Goal: Task Accomplishment & Management: Use online tool/utility

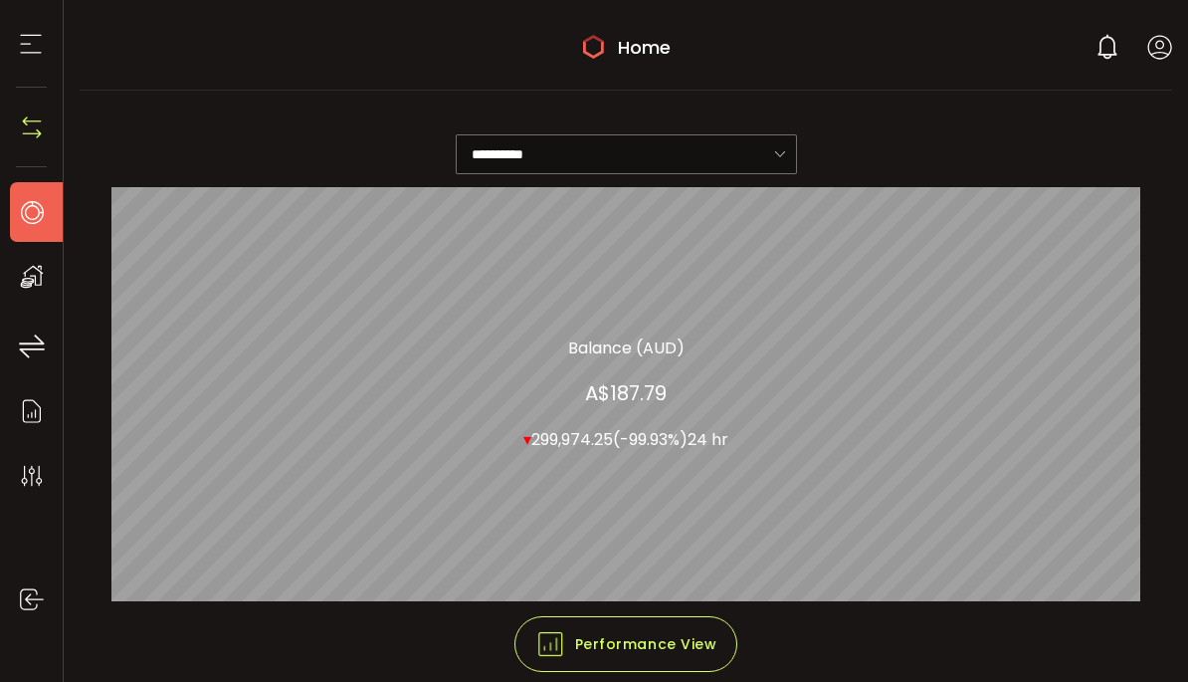
click at [38, 236] on li "Home" at bounding box center [42, 212] width 64 height 60
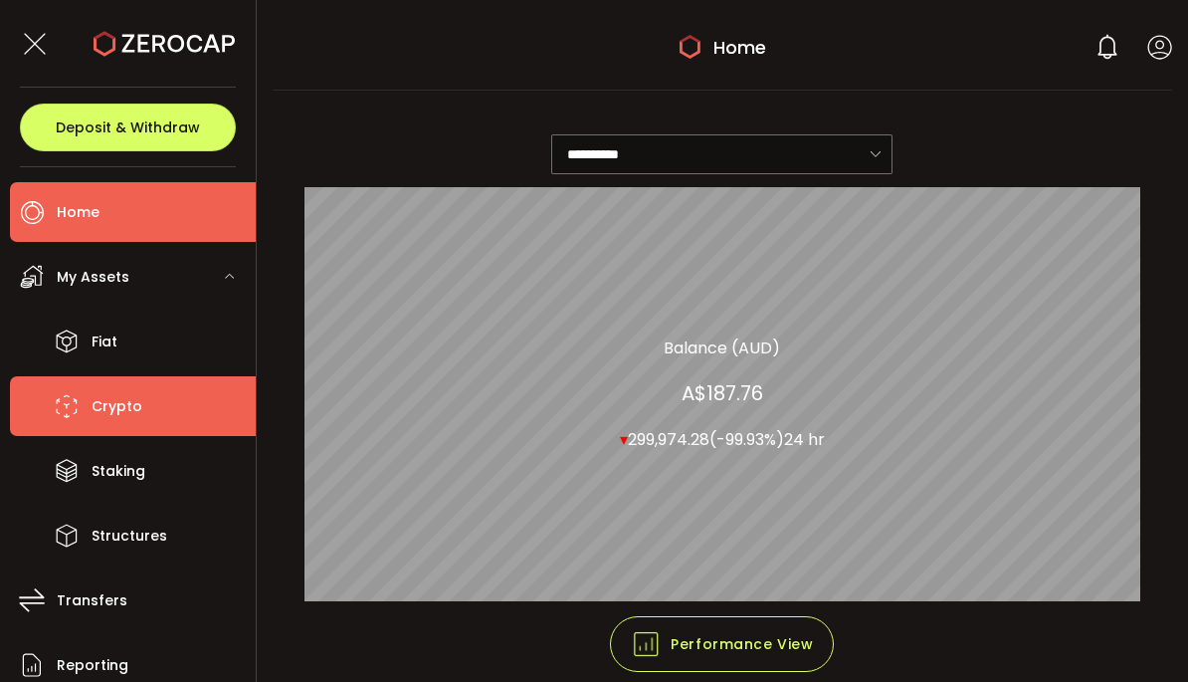
click at [109, 405] on span "Crypto" at bounding box center [117, 406] width 51 height 29
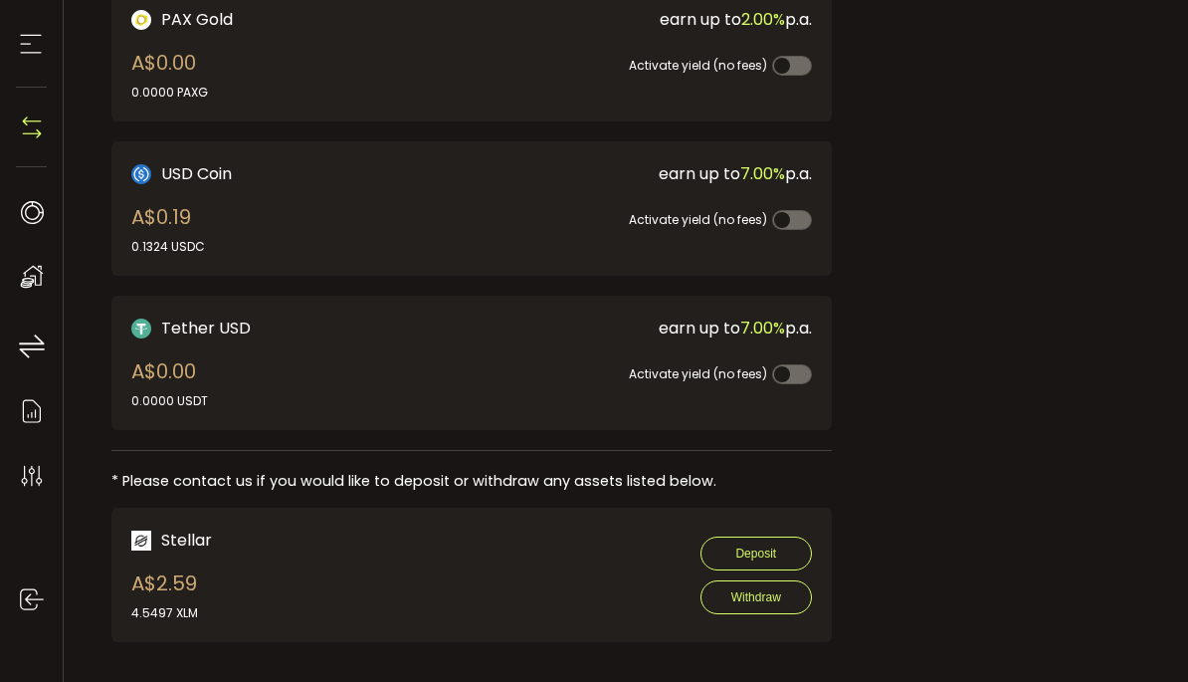
scroll to position [653, 0]
click at [33, 353] on icon at bounding box center [32, 346] width 30 height 30
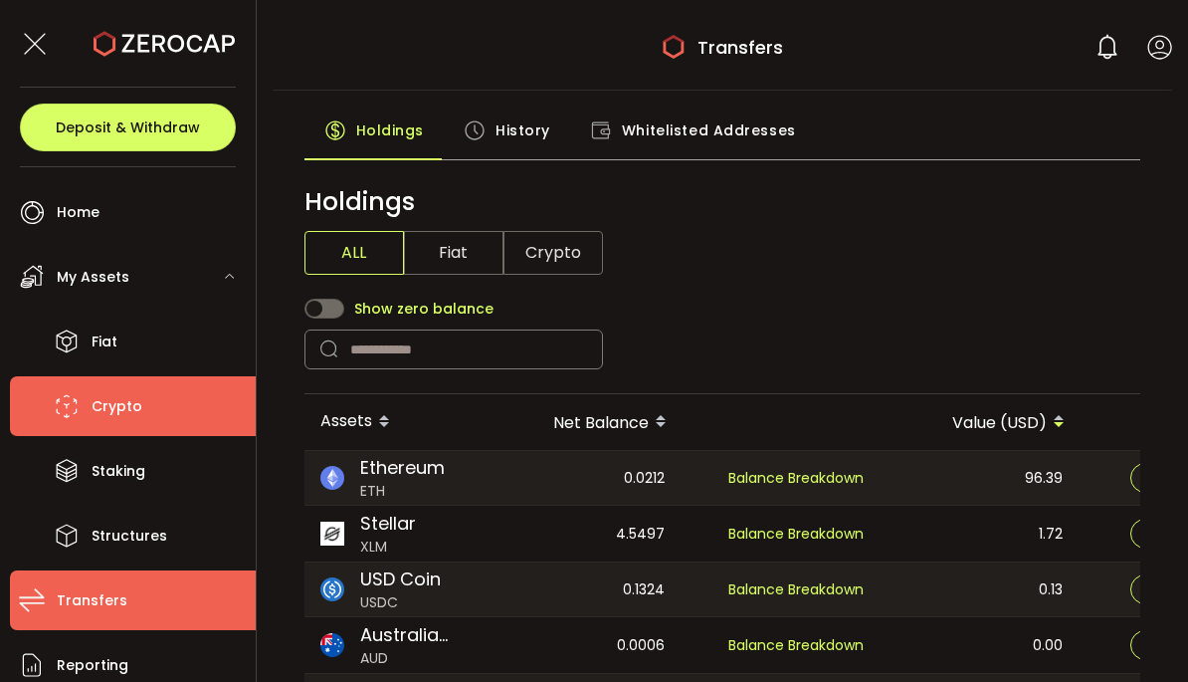
click at [161, 425] on li "Crypto" at bounding box center [133, 406] width 246 height 60
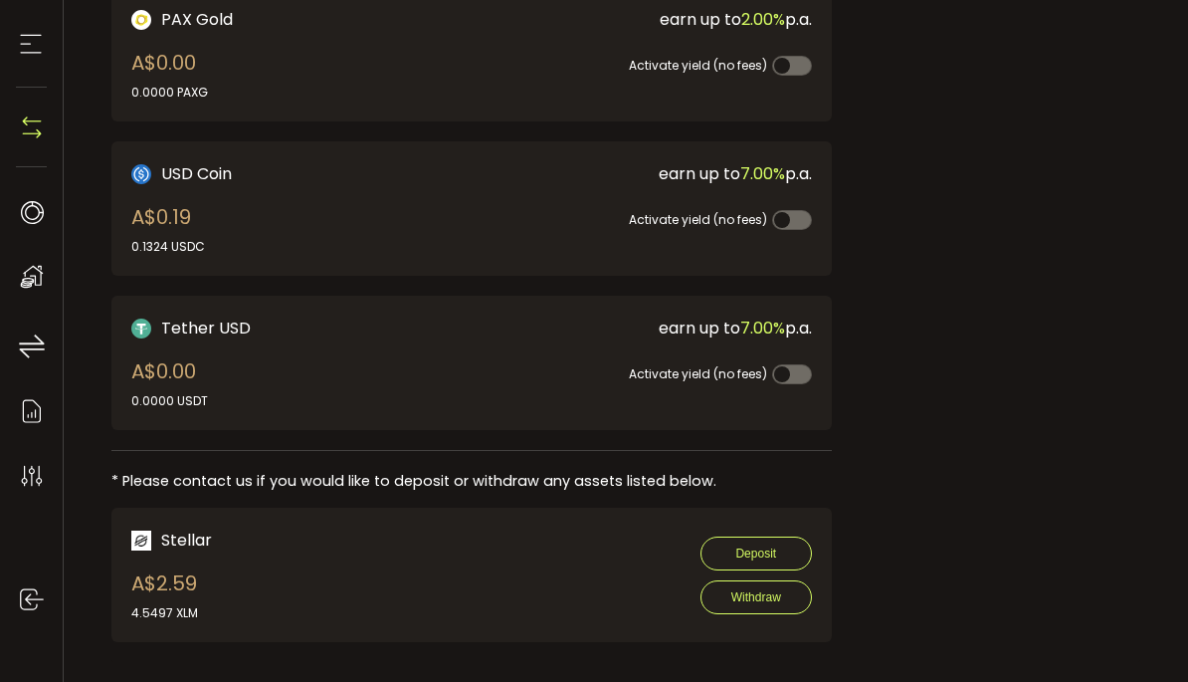
scroll to position [653, 0]
click at [643, 349] on div "Activate yield (no fees)" at bounding box center [640, 362] width 344 height 45
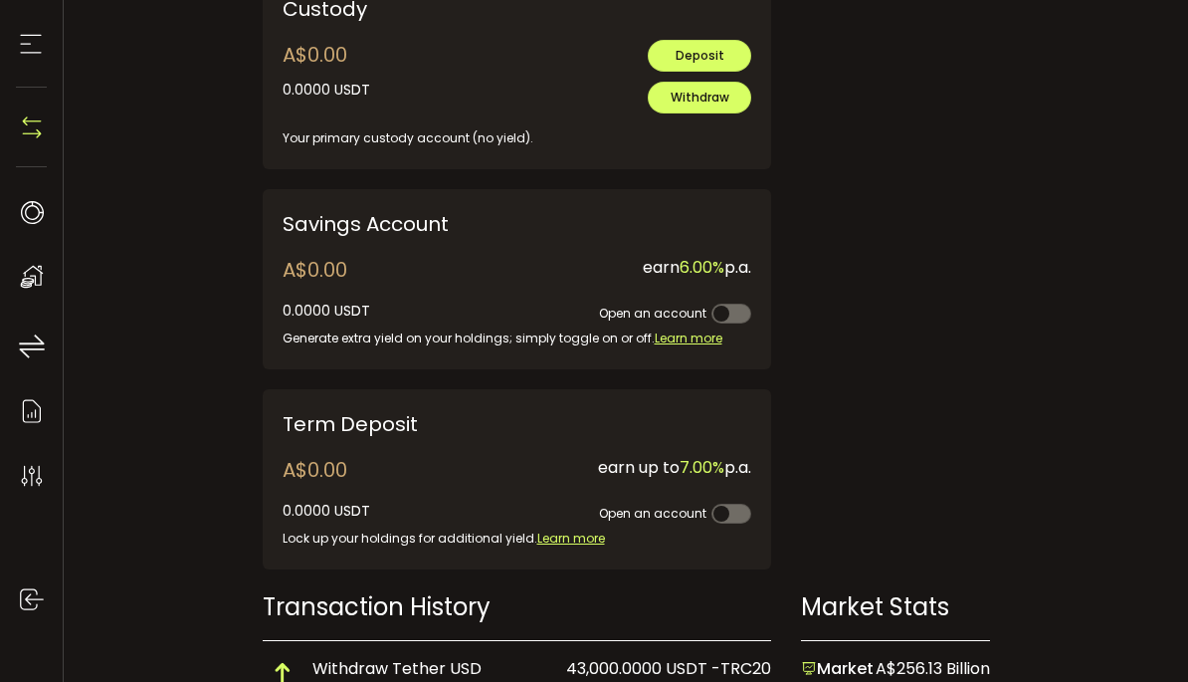
scroll to position [826, 0]
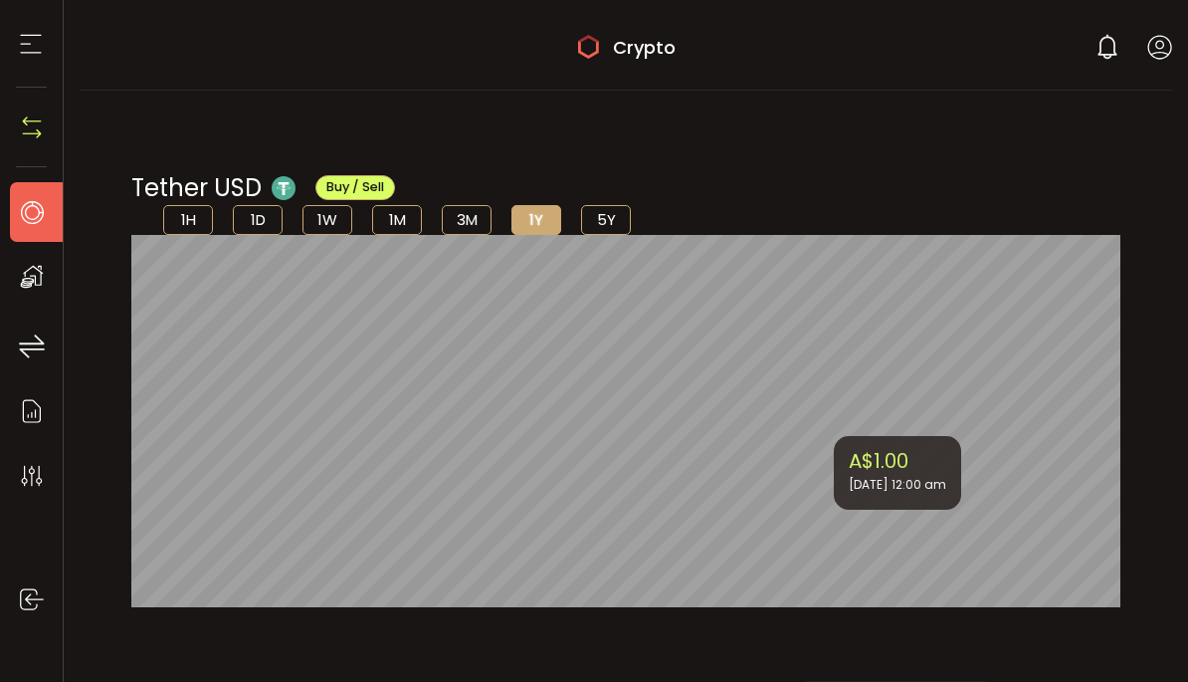
click at [30, 223] on use at bounding box center [32, 212] width 23 height 23
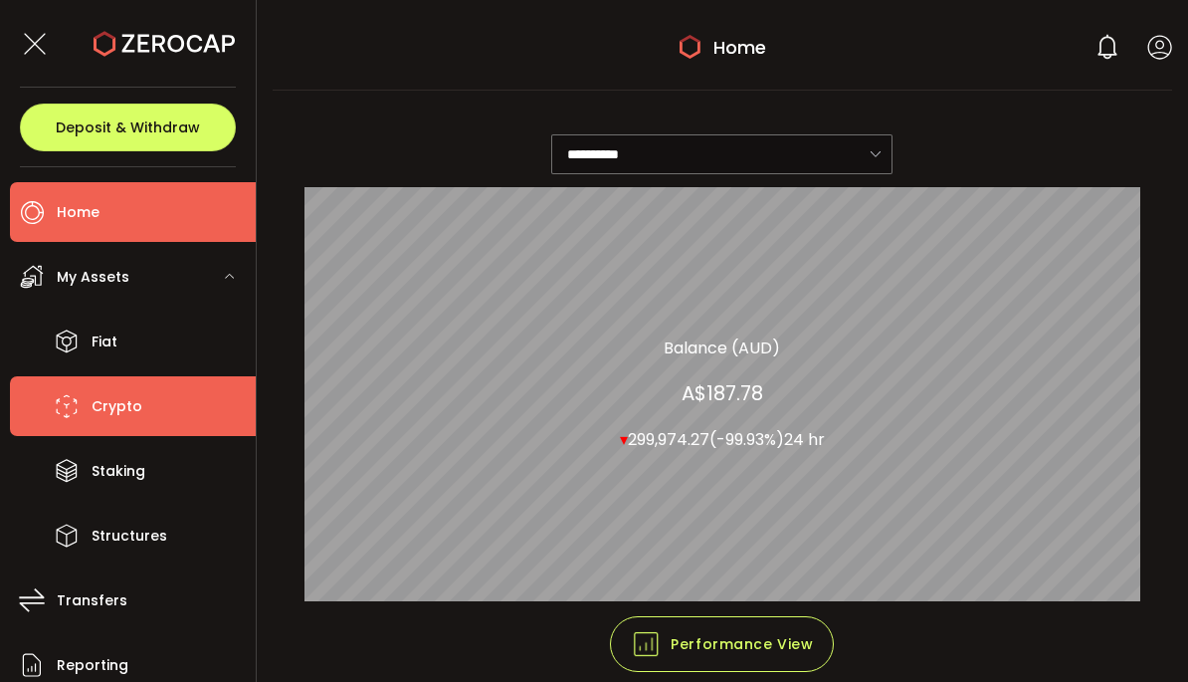
click at [102, 399] on span "Crypto" at bounding box center [117, 406] width 51 height 29
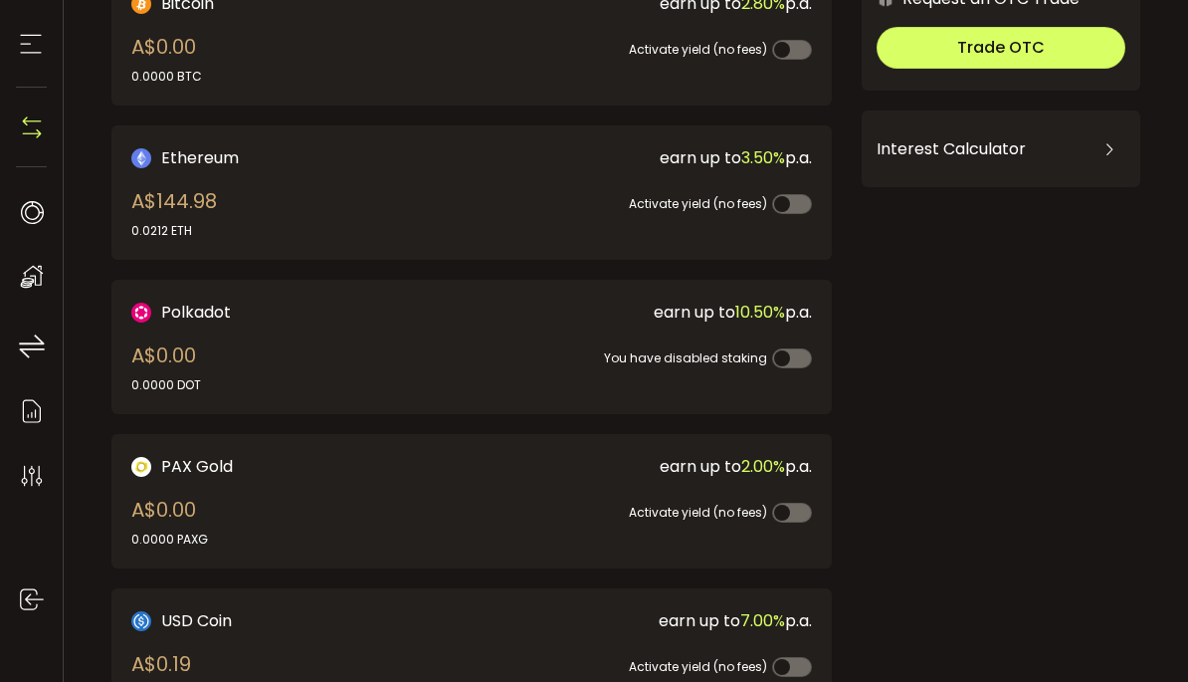
scroll to position [160, 0]
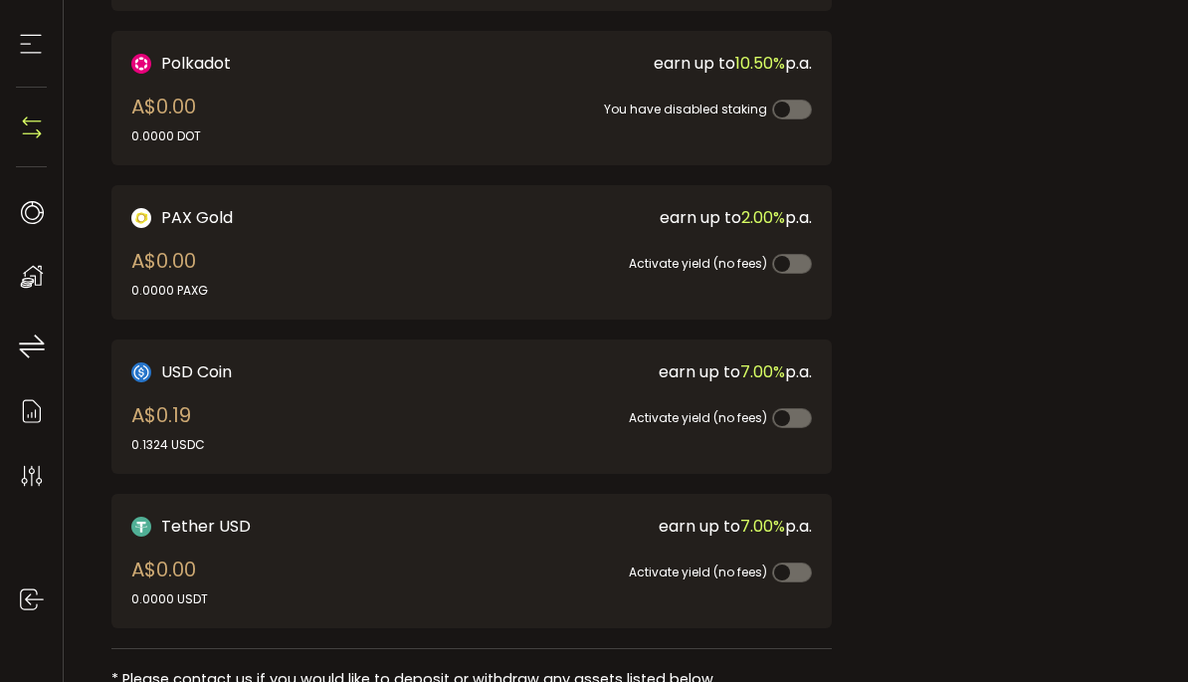
scroll to position [426, 0]
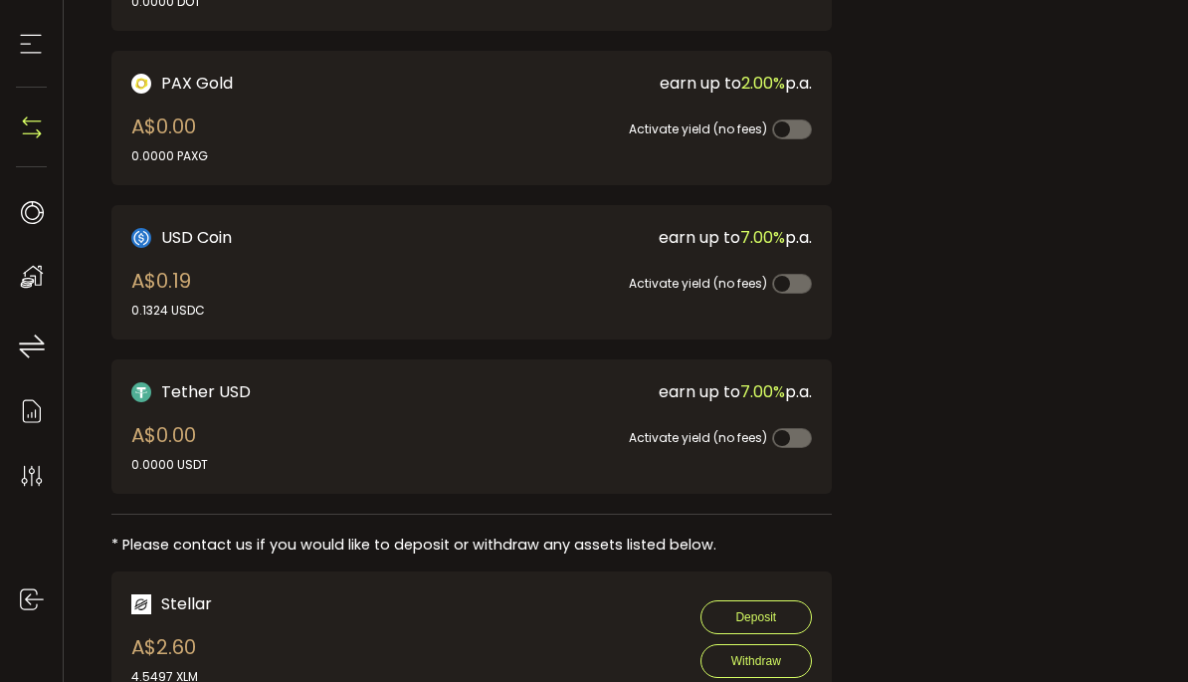
scroll to position [573, 0]
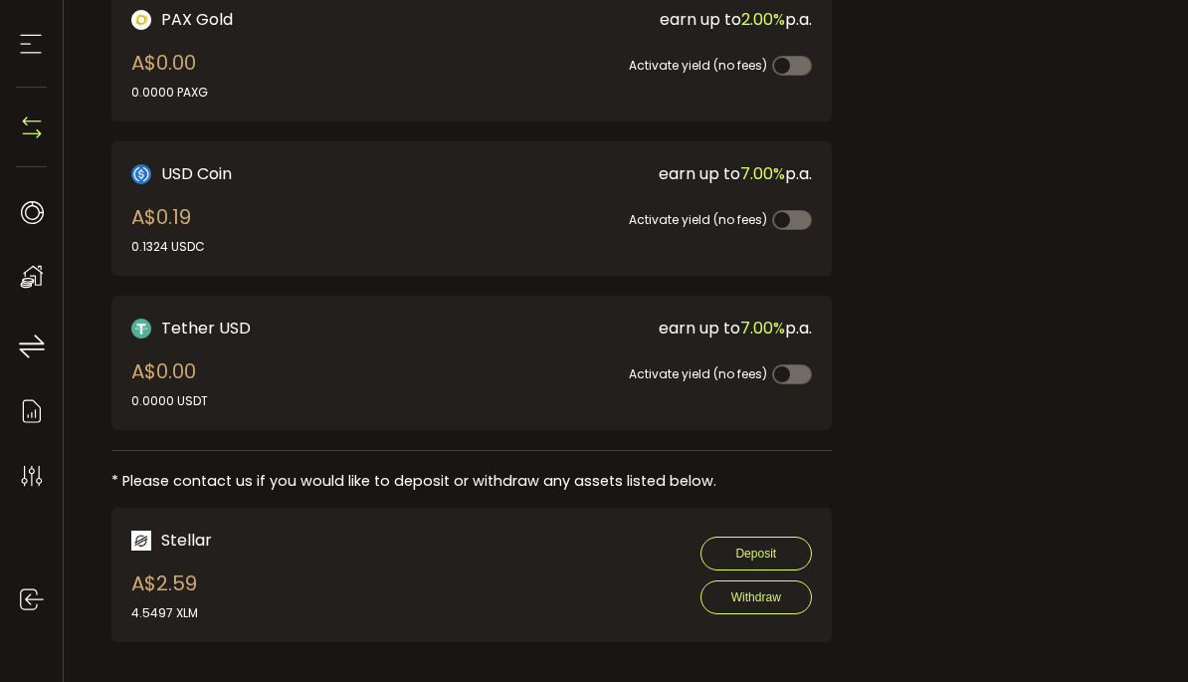
scroll to position [653, 0]
click at [27, 262] on icon at bounding box center [32, 277] width 30 height 30
click at [45, 215] on icon at bounding box center [32, 212] width 30 height 30
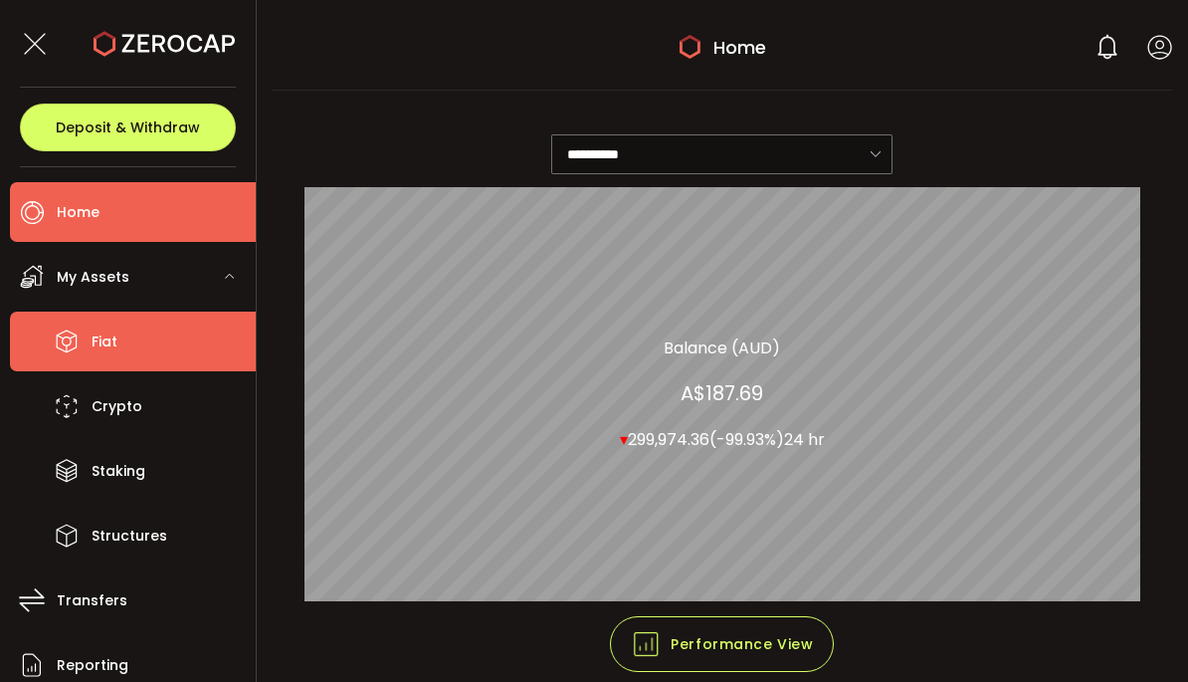
click at [102, 347] on span "Fiat" at bounding box center [105, 341] width 26 height 29
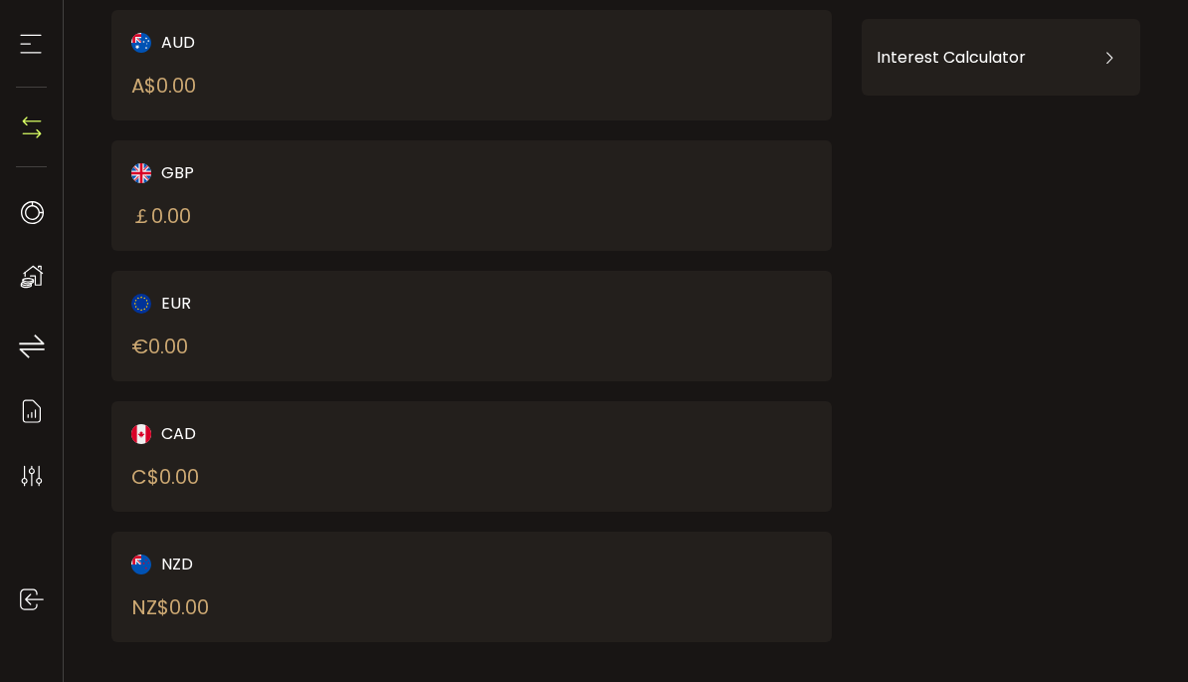
scroll to position [282, 0]
click at [31, 212] on icon at bounding box center [32, 212] width 30 height 30
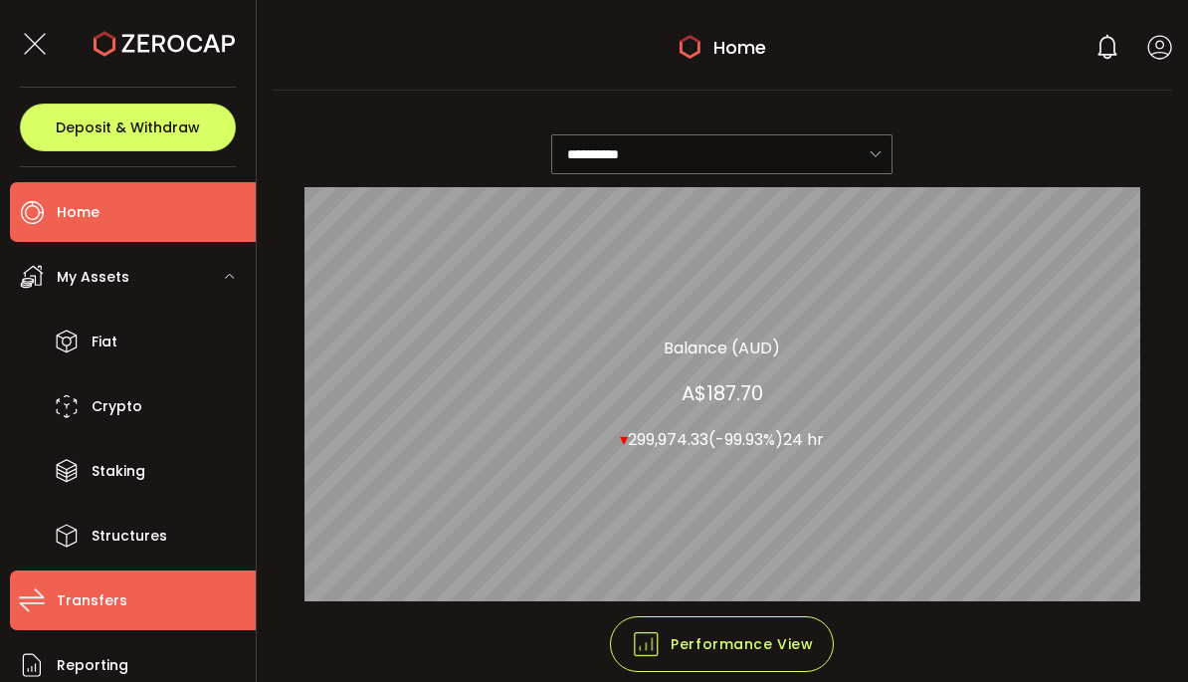
click at [83, 584] on li "Transfers" at bounding box center [133, 600] width 246 height 60
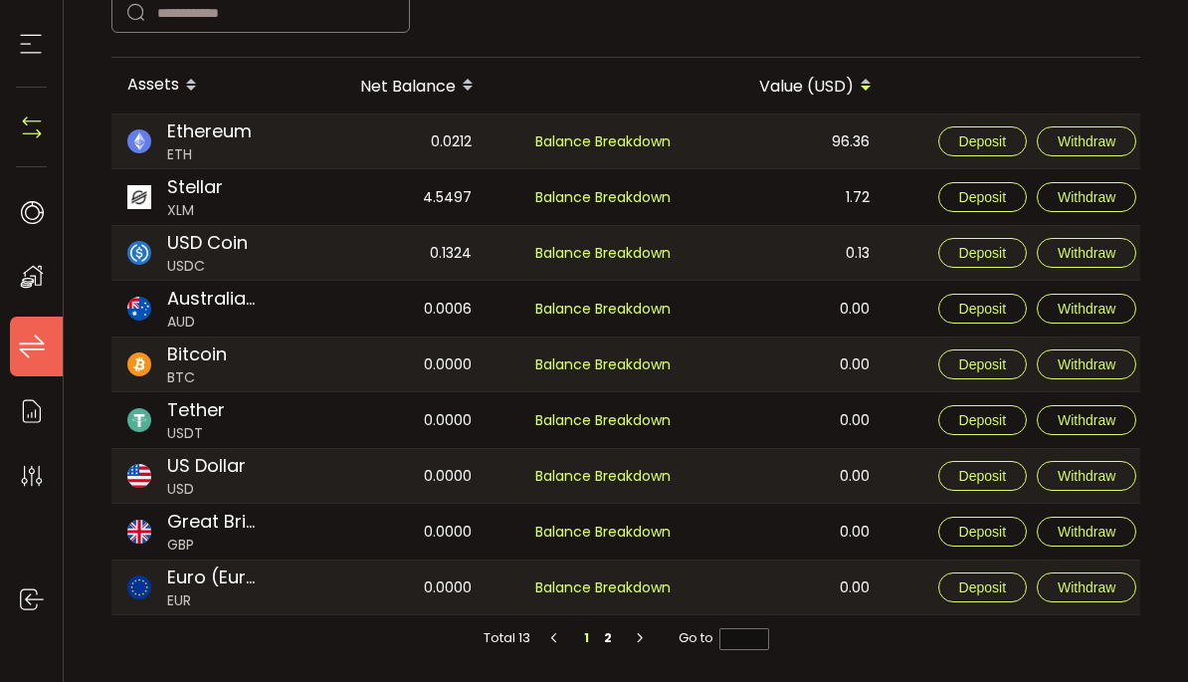
scroll to position [336, 0]
click at [35, 282] on use at bounding box center [32, 277] width 23 height 23
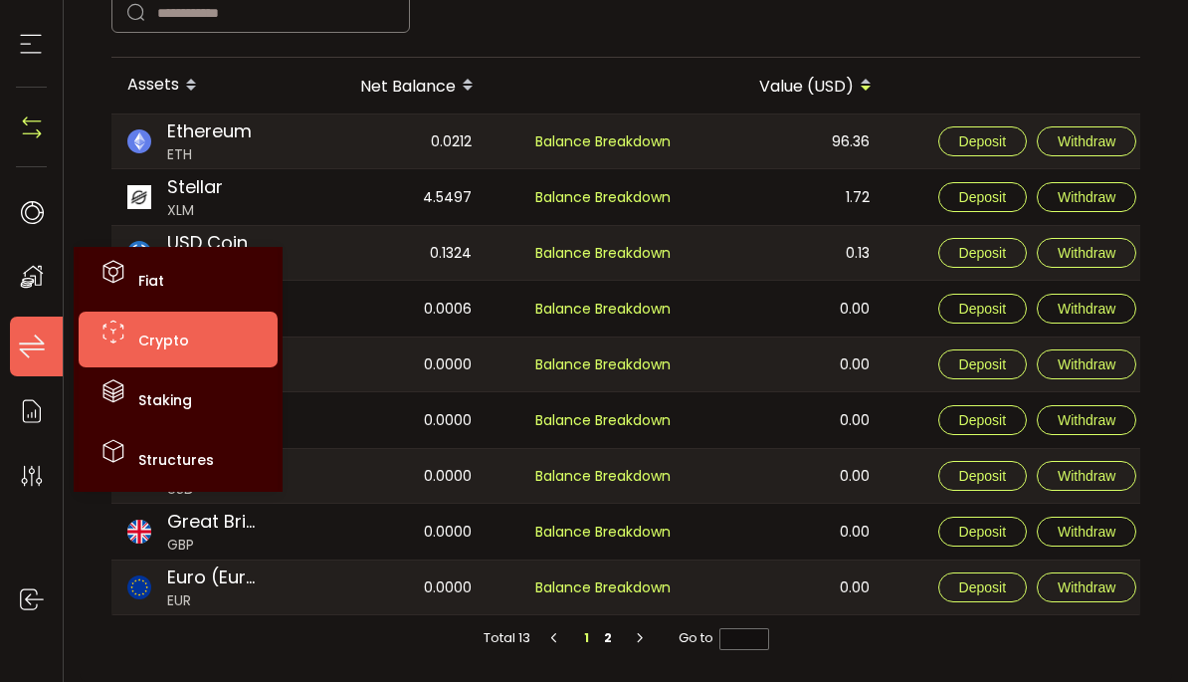
click at [149, 345] on span "Crypto" at bounding box center [163, 340] width 51 height 20
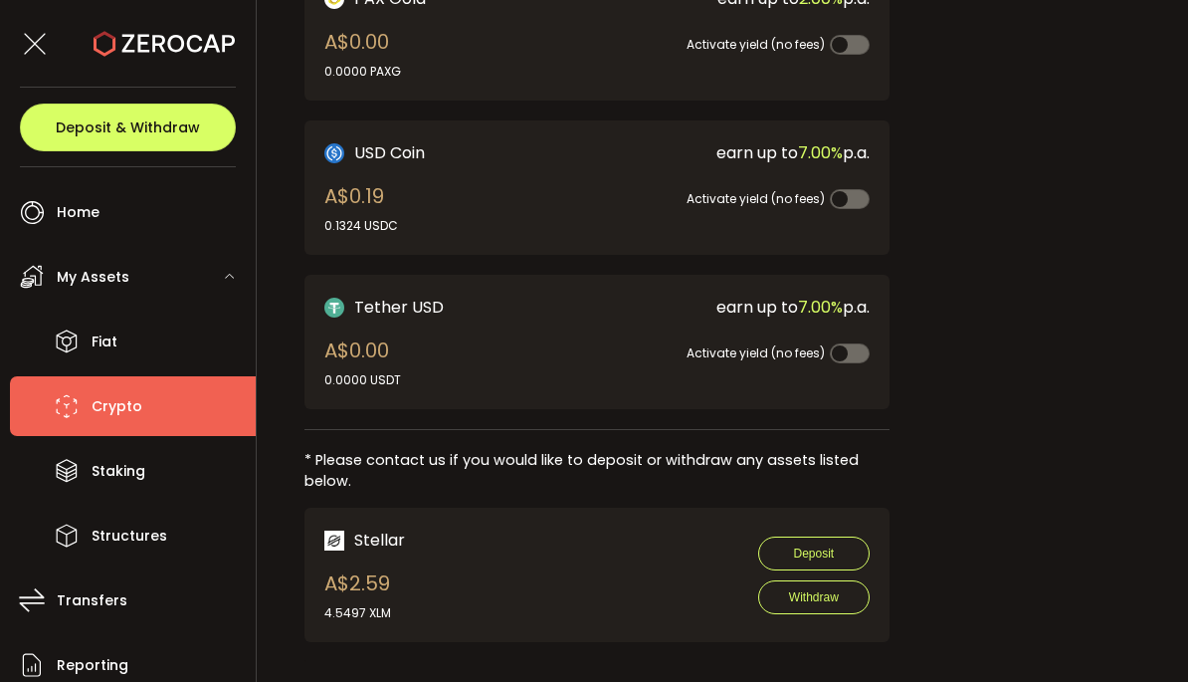
scroll to position [677, 0]
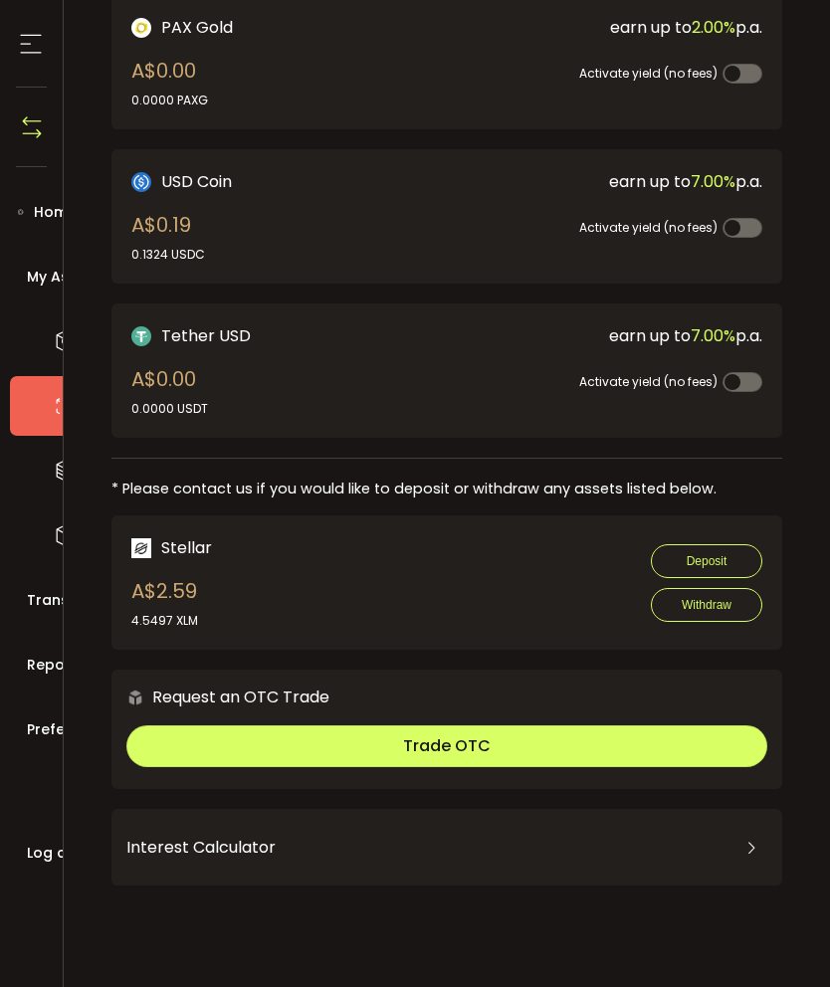
scroll to position [645, 0]
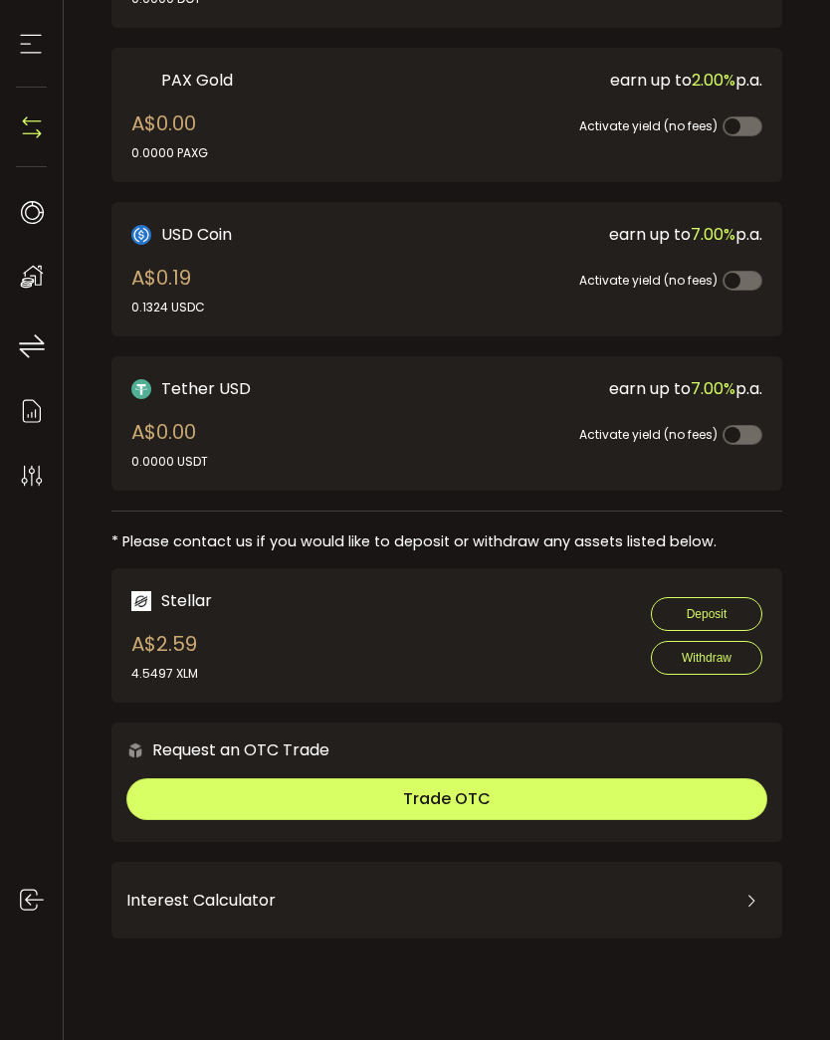
scroll to position [592, 0]
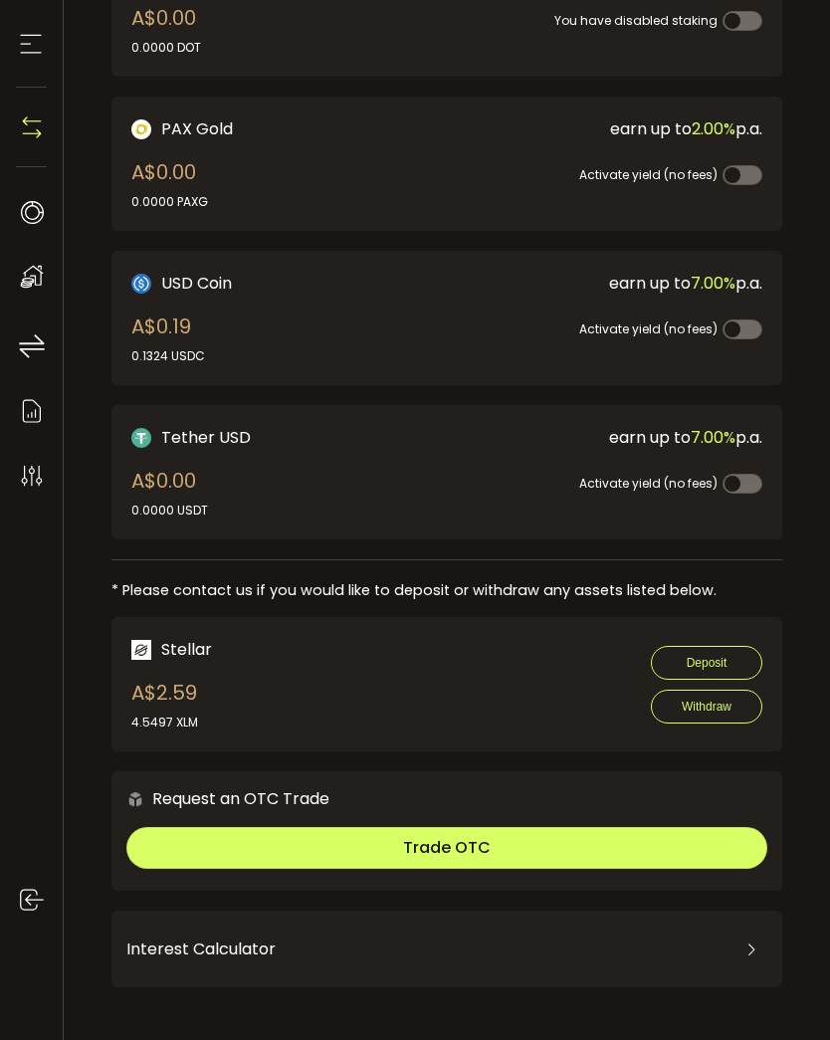
scroll to position [528, 0]
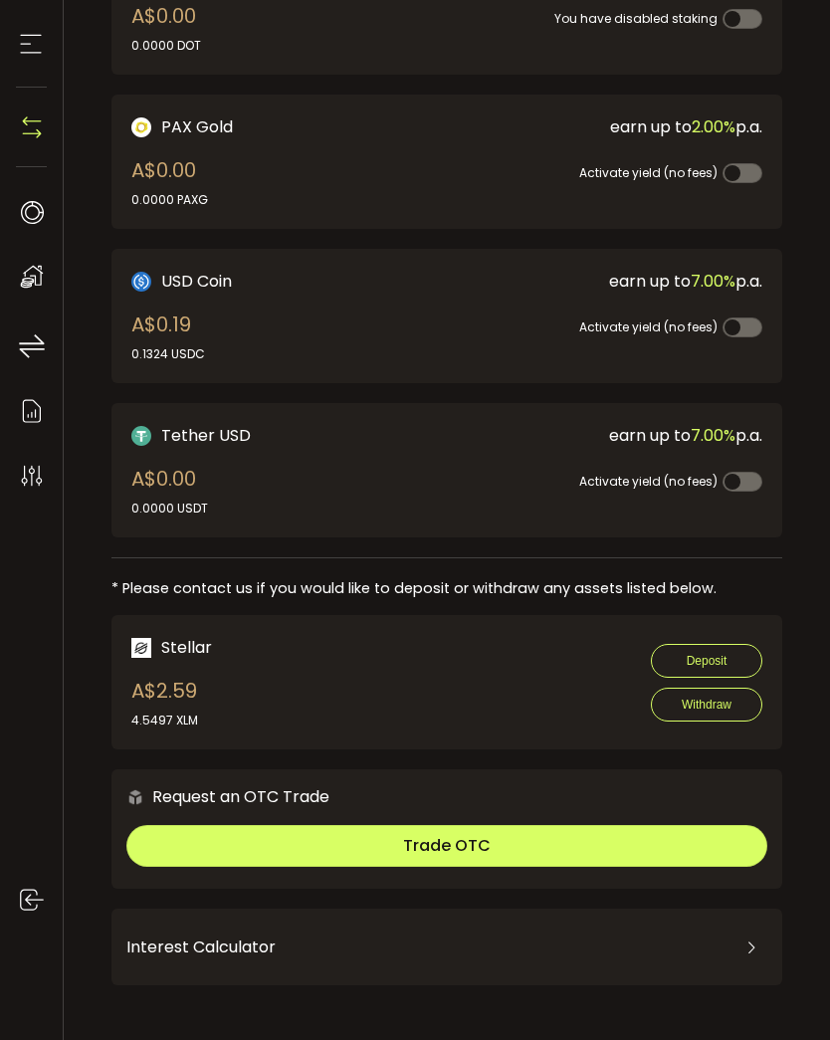
click at [453, 486] on div "Activate yield (no fees)" at bounding box center [588, 470] width 347 height 45
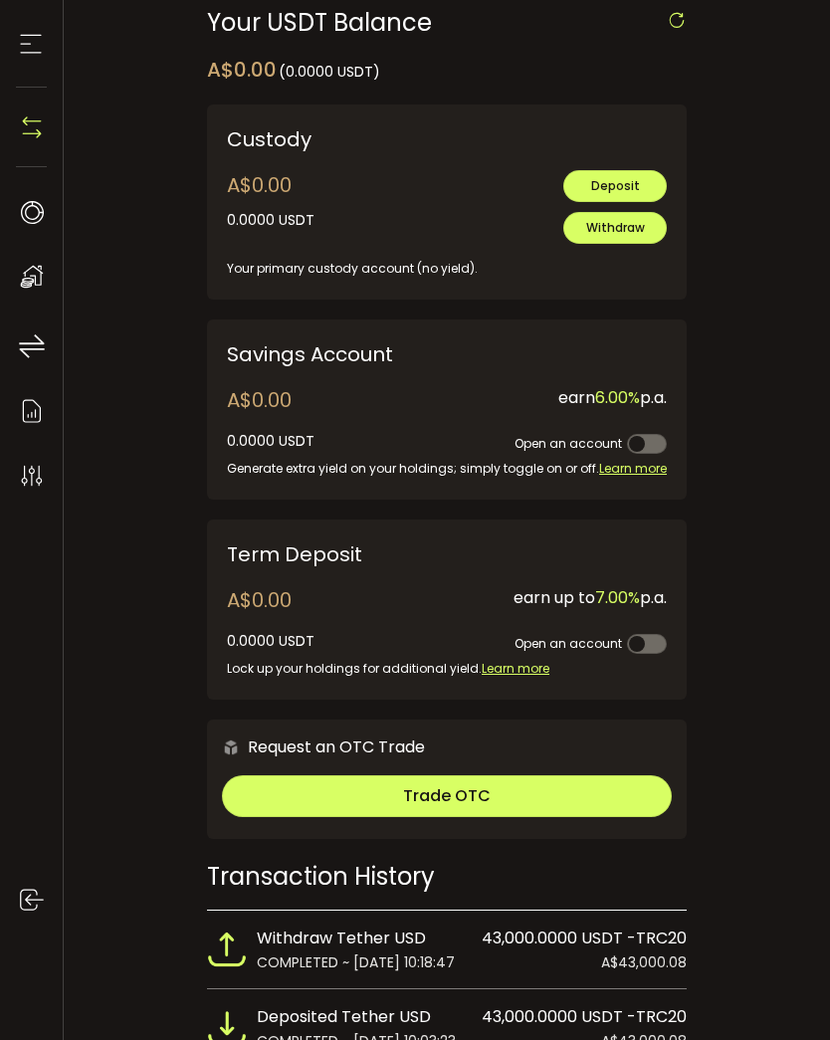
scroll to position [558, 0]
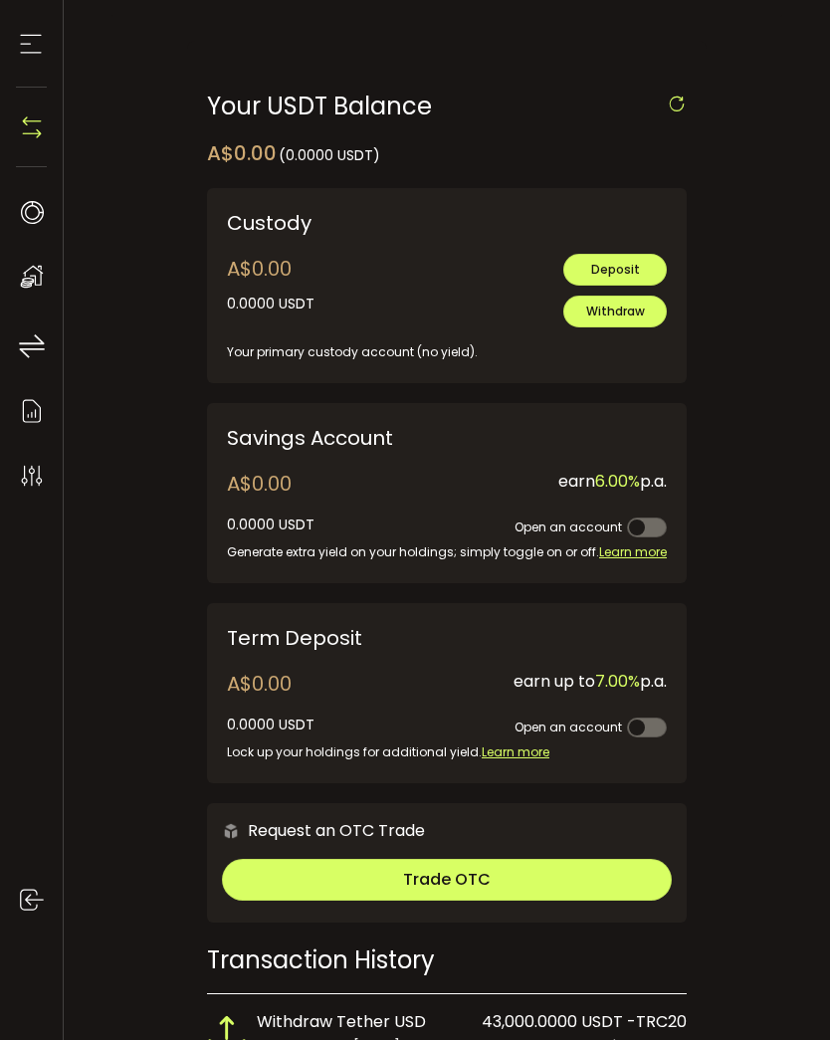
scroll to position [661, 0]
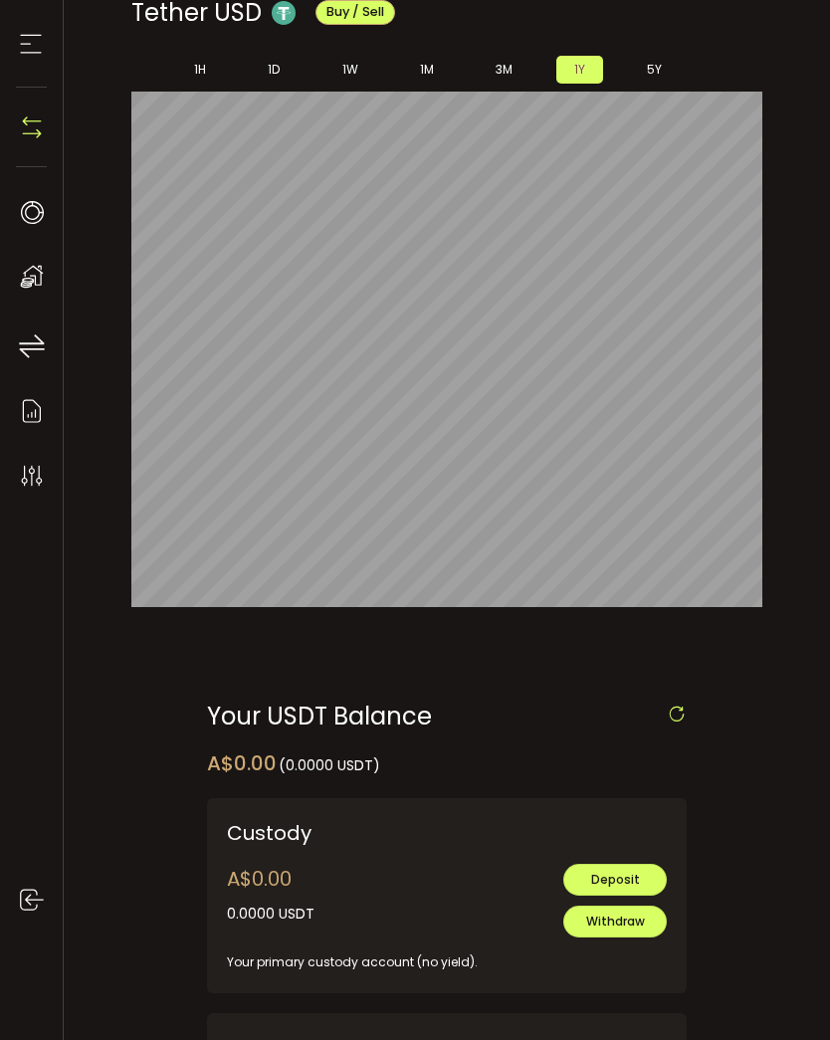
scroll to position [85, 0]
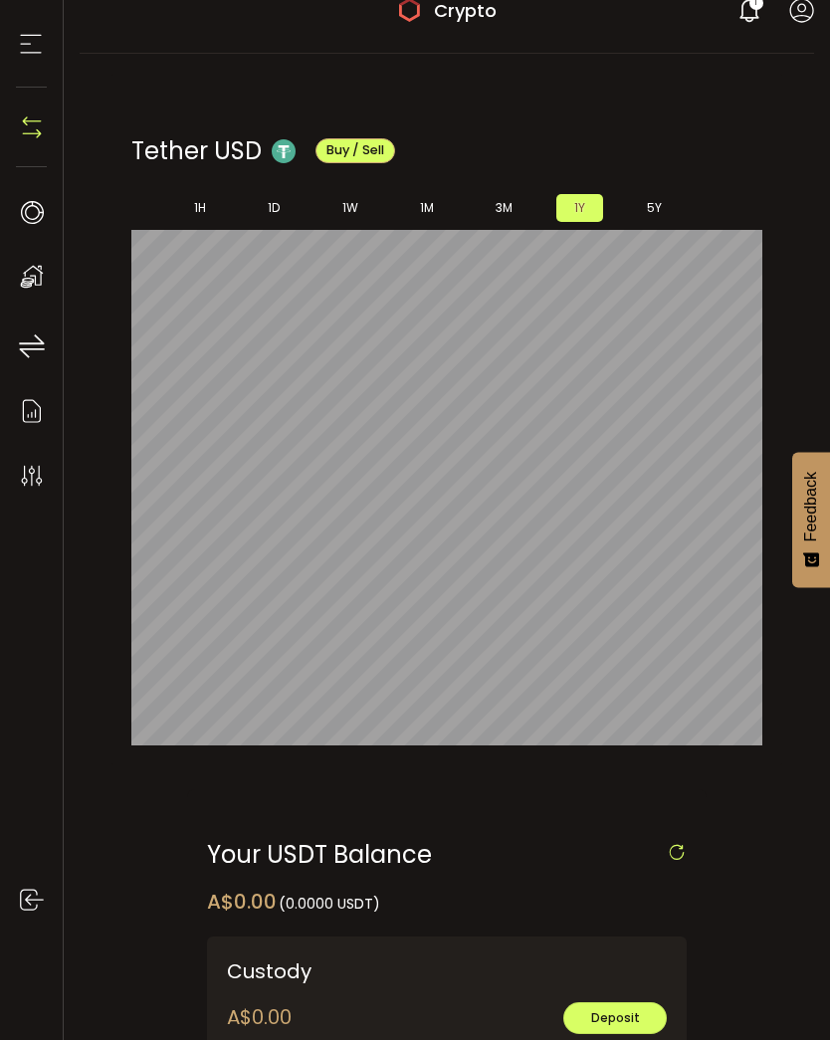
scroll to position [-5, 0]
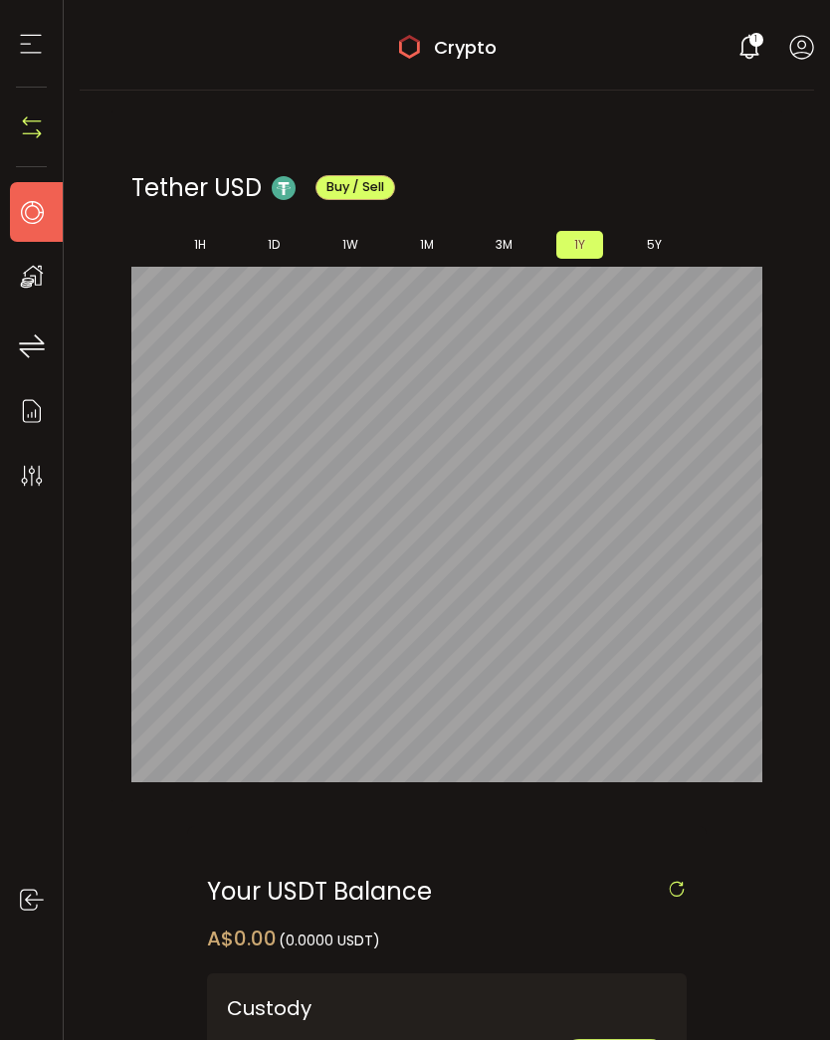
click at [27, 213] on icon at bounding box center [32, 212] width 30 height 30
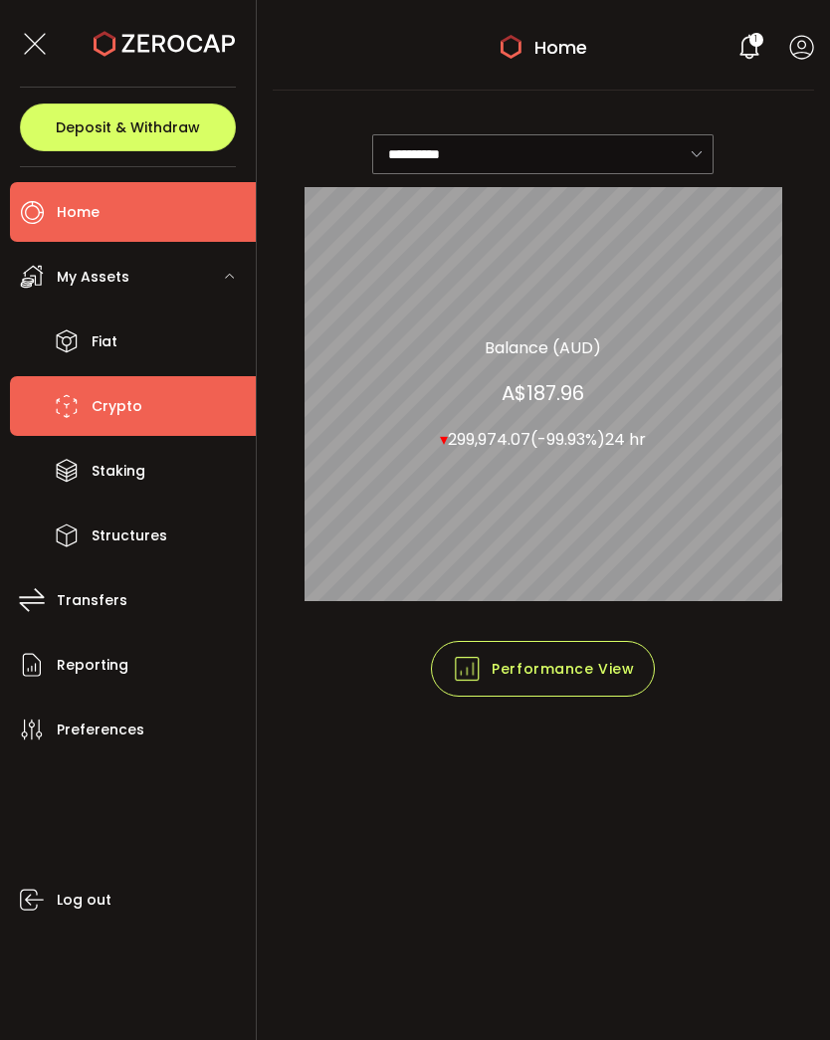
click at [109, 399] on span "Crypto" at bounding box center [117, 406] width 51 height 29
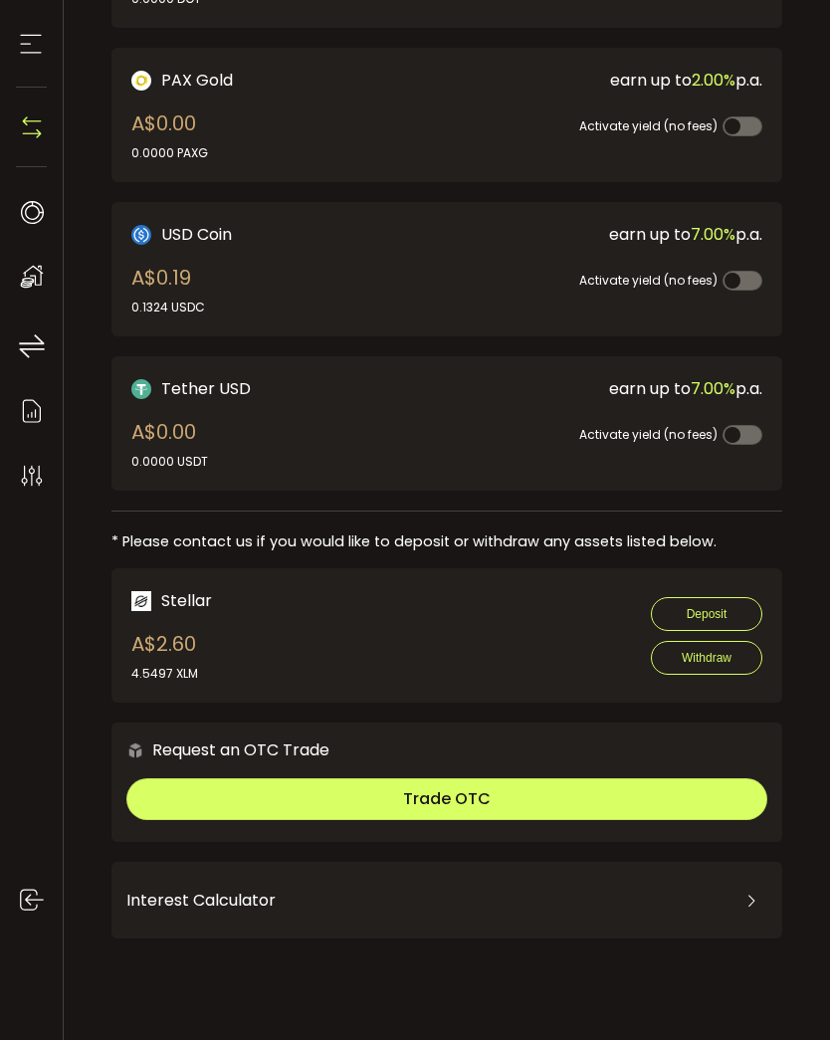
scroll to position [592, 0]
click at [557, 431] on div "Activate yield (no fees)" at bounding box center [588, 423] width 347 height 45
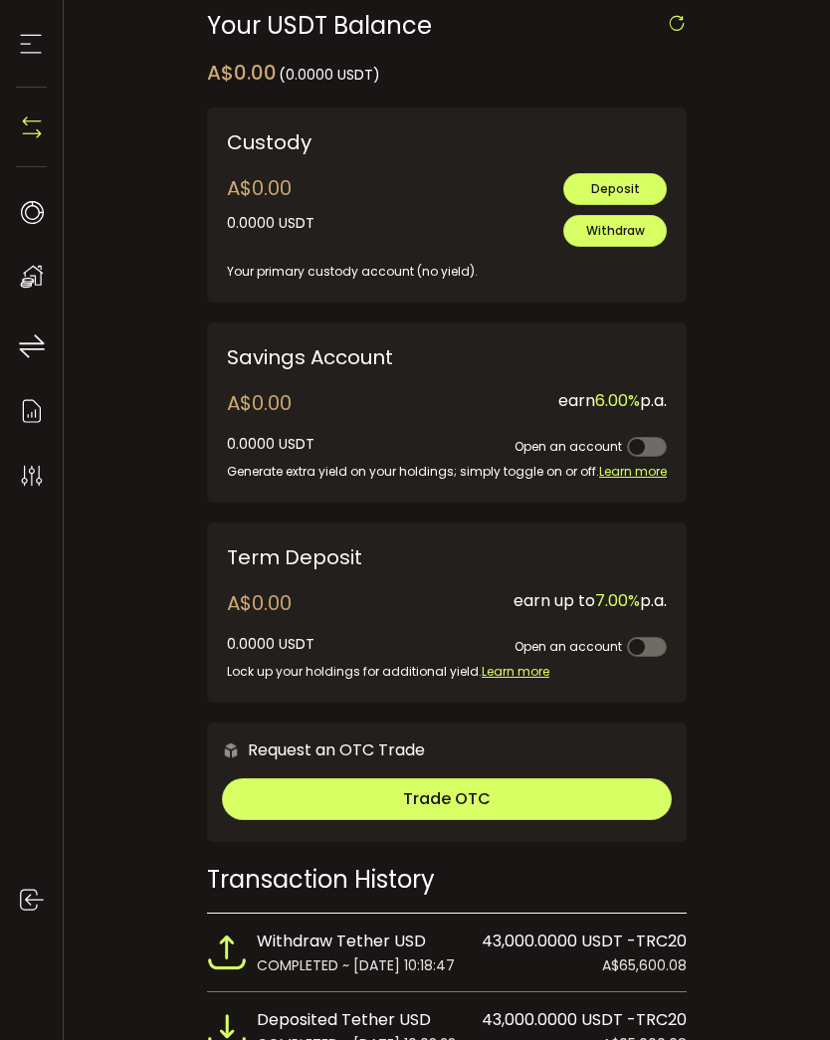
scroll to position [867, 0]
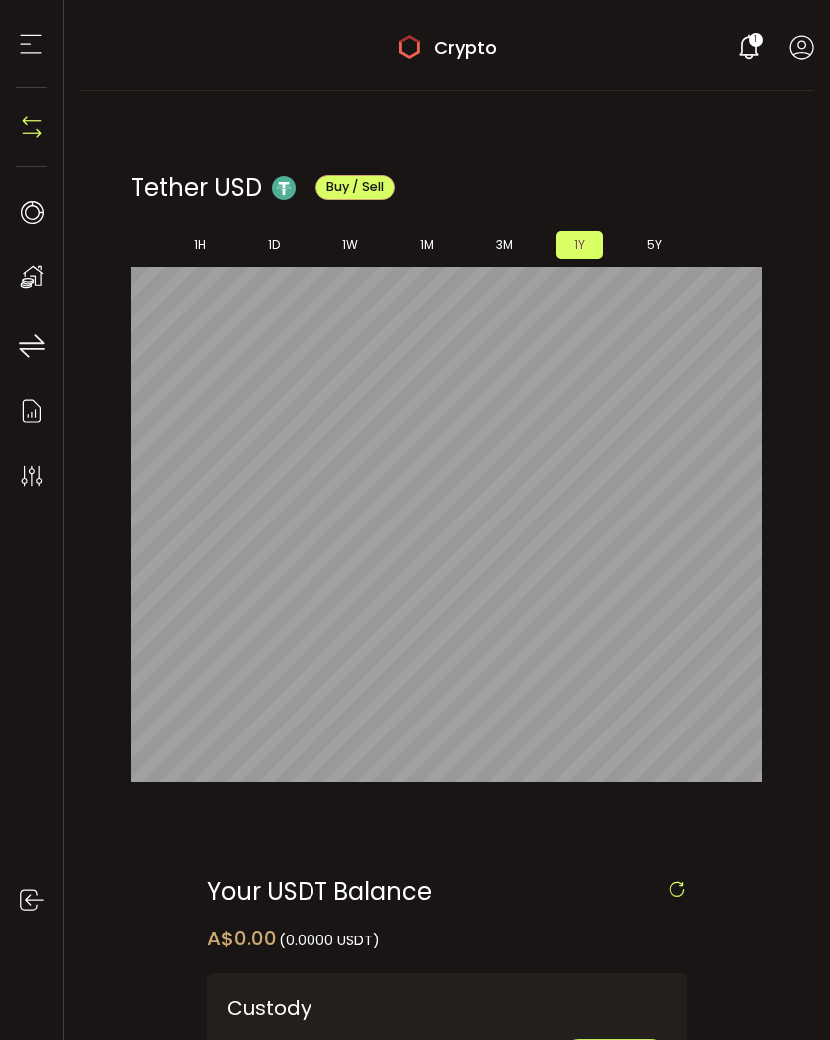
scroll to position [-4, 0]
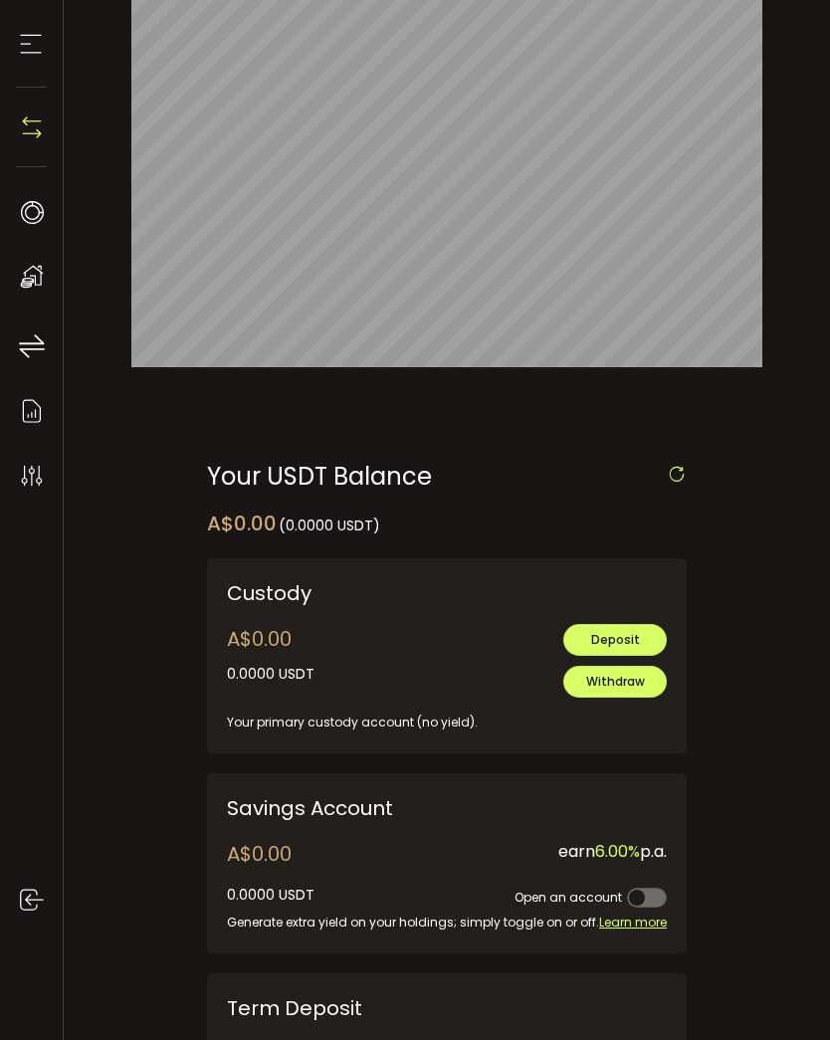
scroll to position [447, 0]
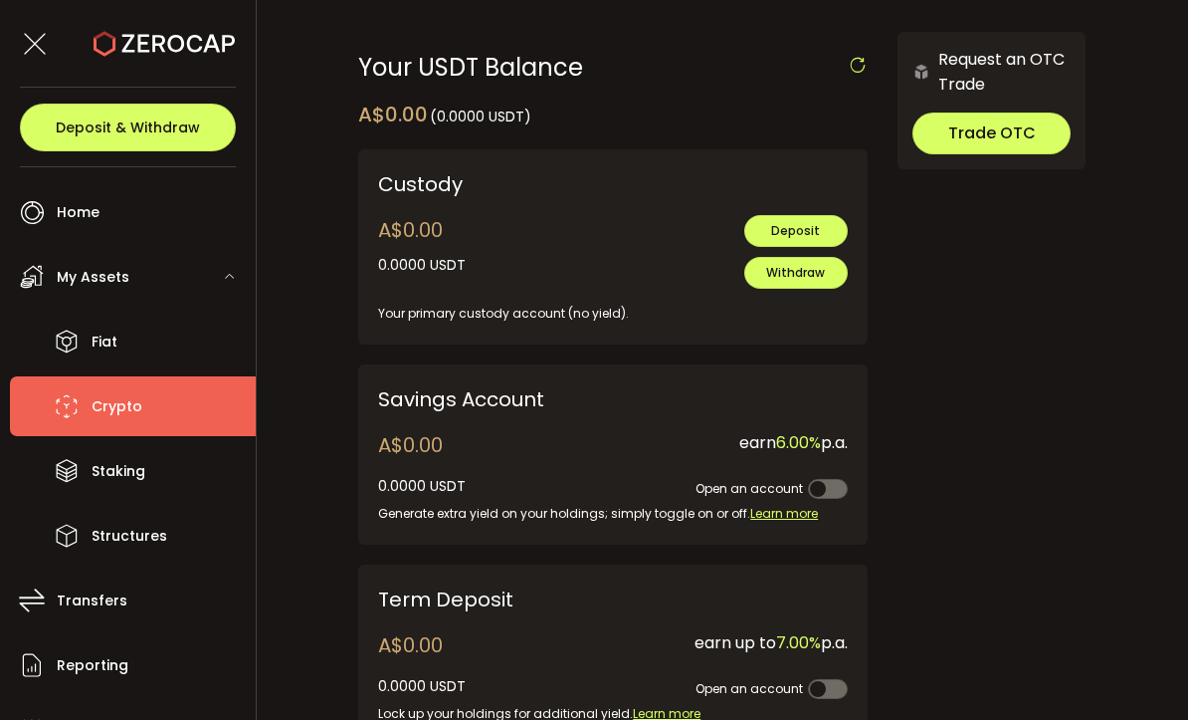
scroll to position [699, 0]
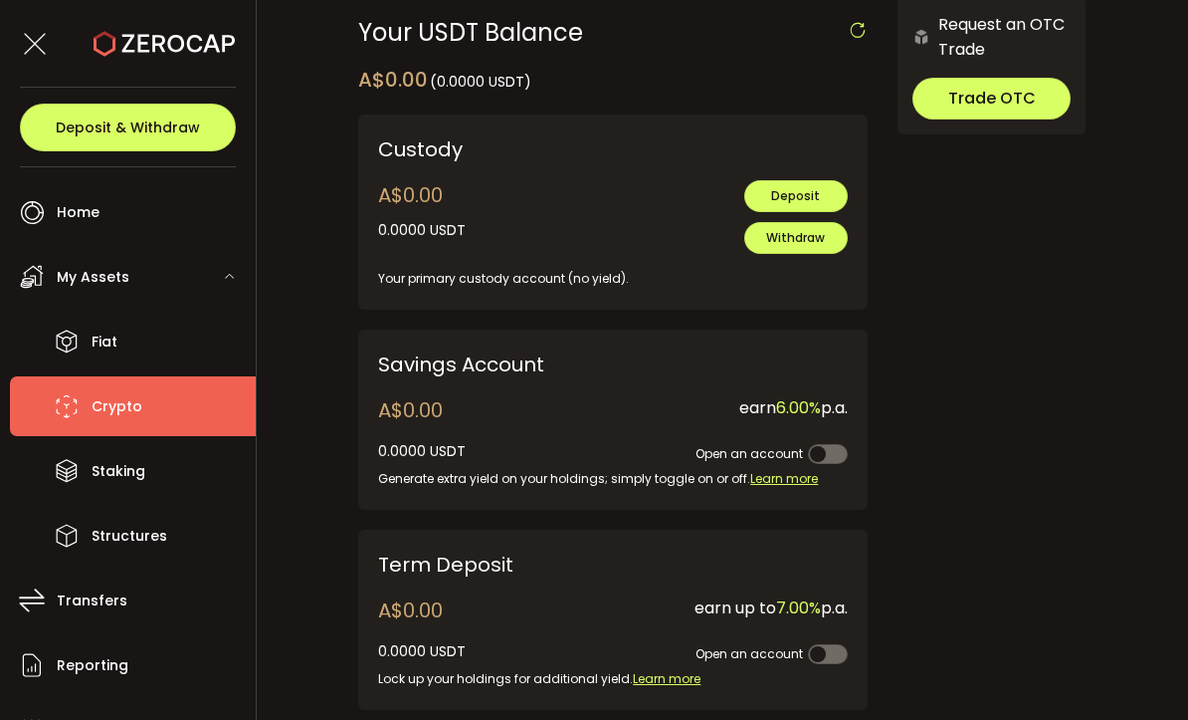
click at [811, 245] on span "Withdraw" at bounding box center [795, 237] width 59 height 17
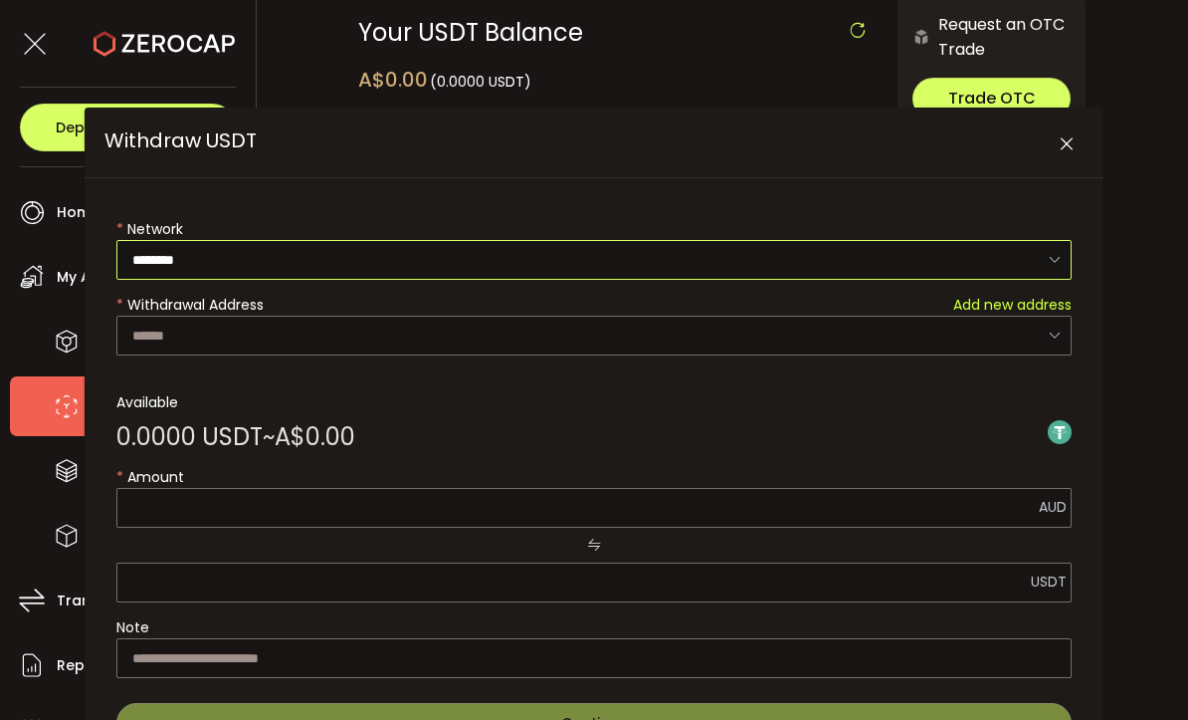
click at [829, 272] on input "********" at bounding box center [593, 260] width 955 height 40
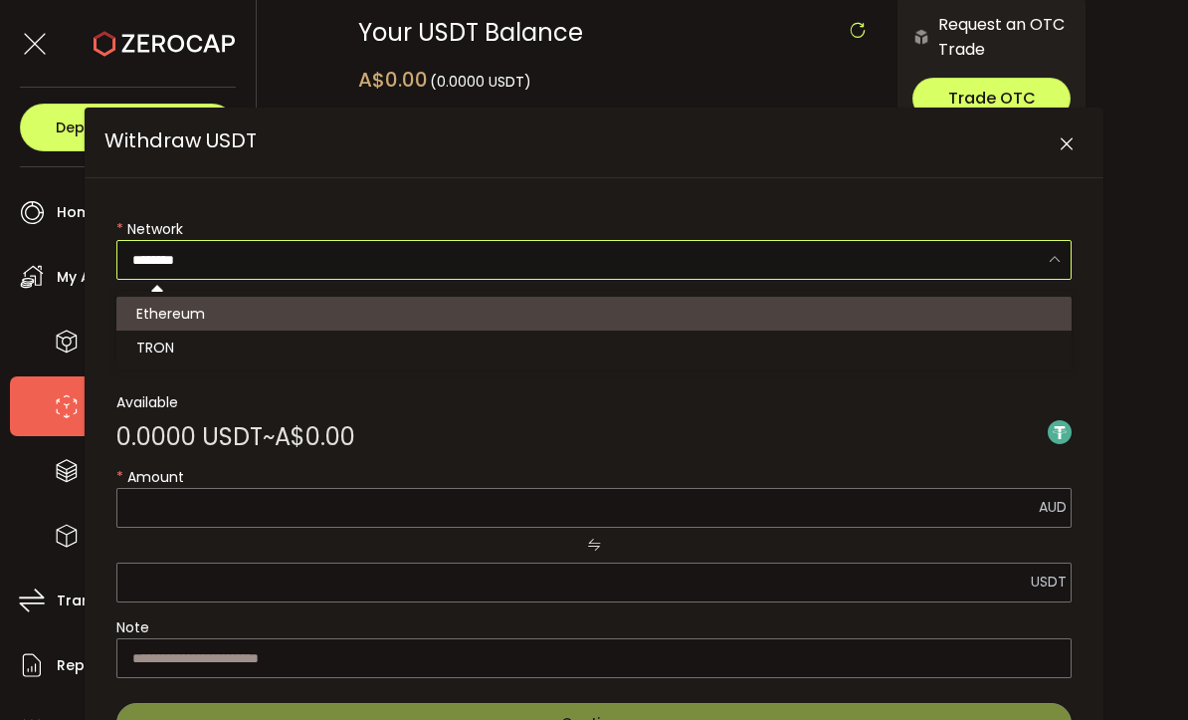
click at [829, 265] on input "********" at bounding box center [593, 260] width 955 height 40
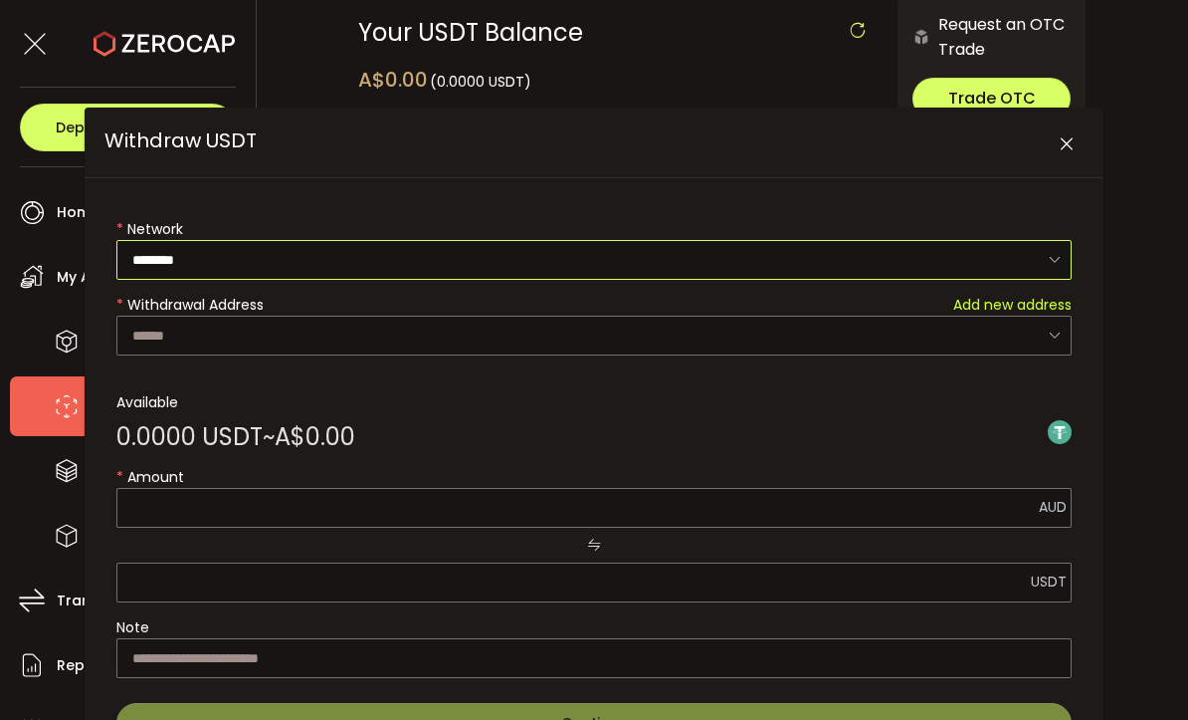
click at [829, 265] on input "********" at bounding box center [593, 260] width 955 height 40
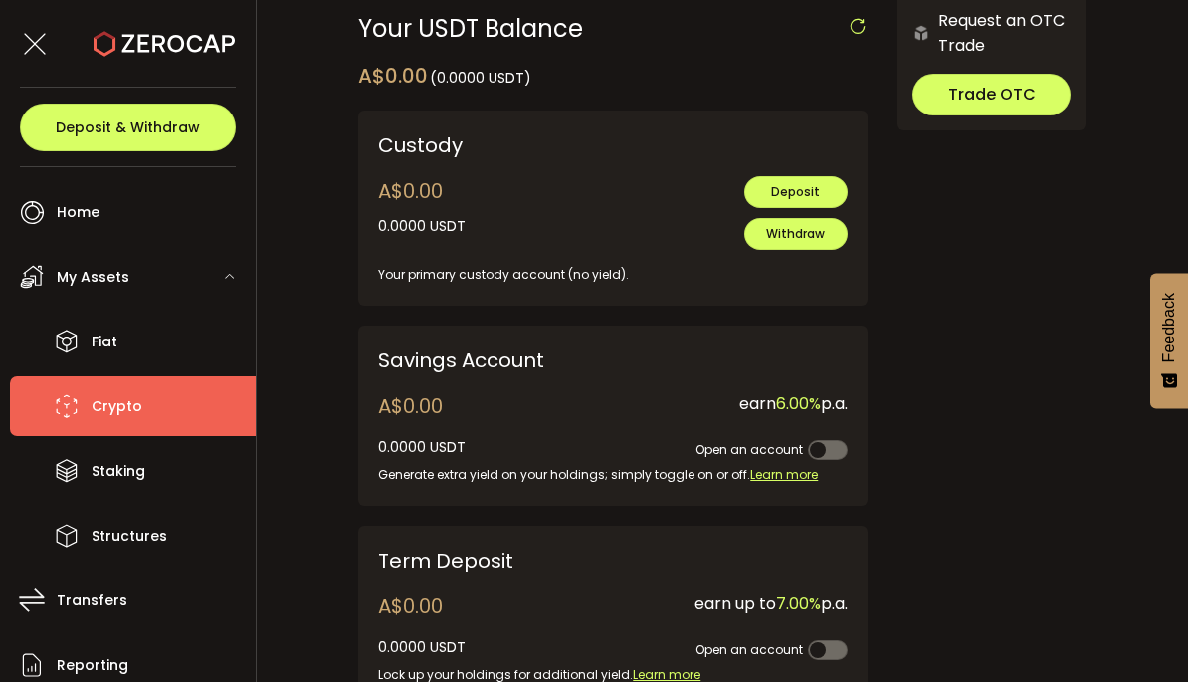
scroll to position [689, 0]
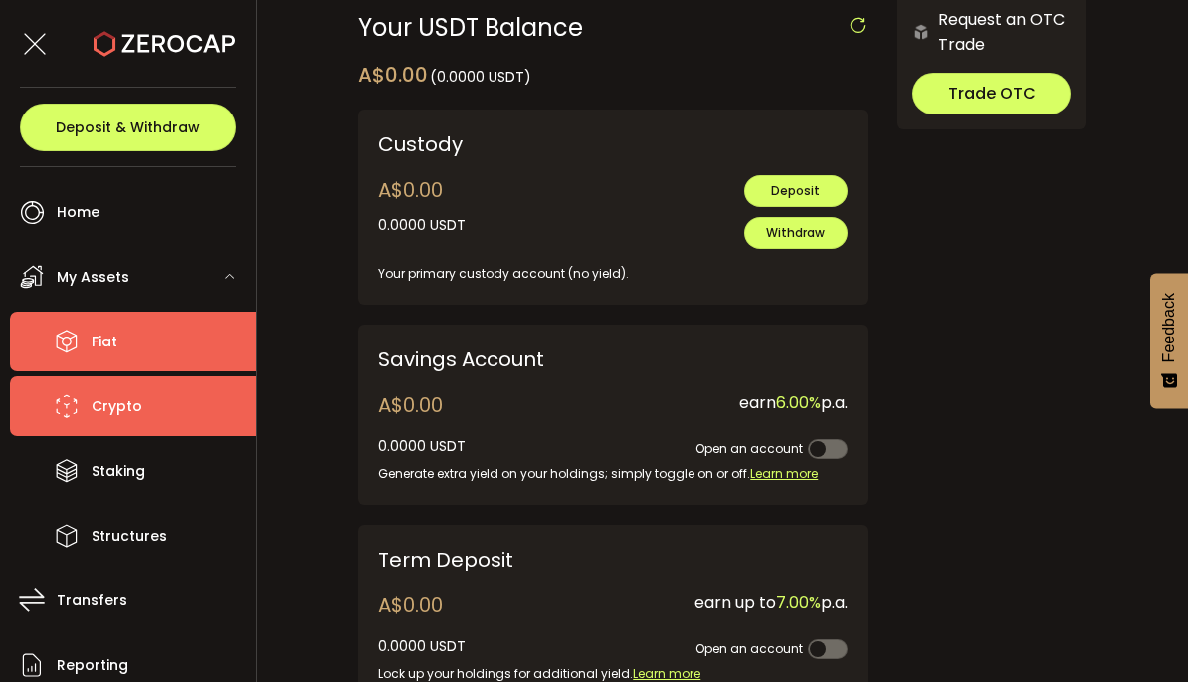
click at [75, 336] on use at bounding box center [67, 340] width 21 height 23
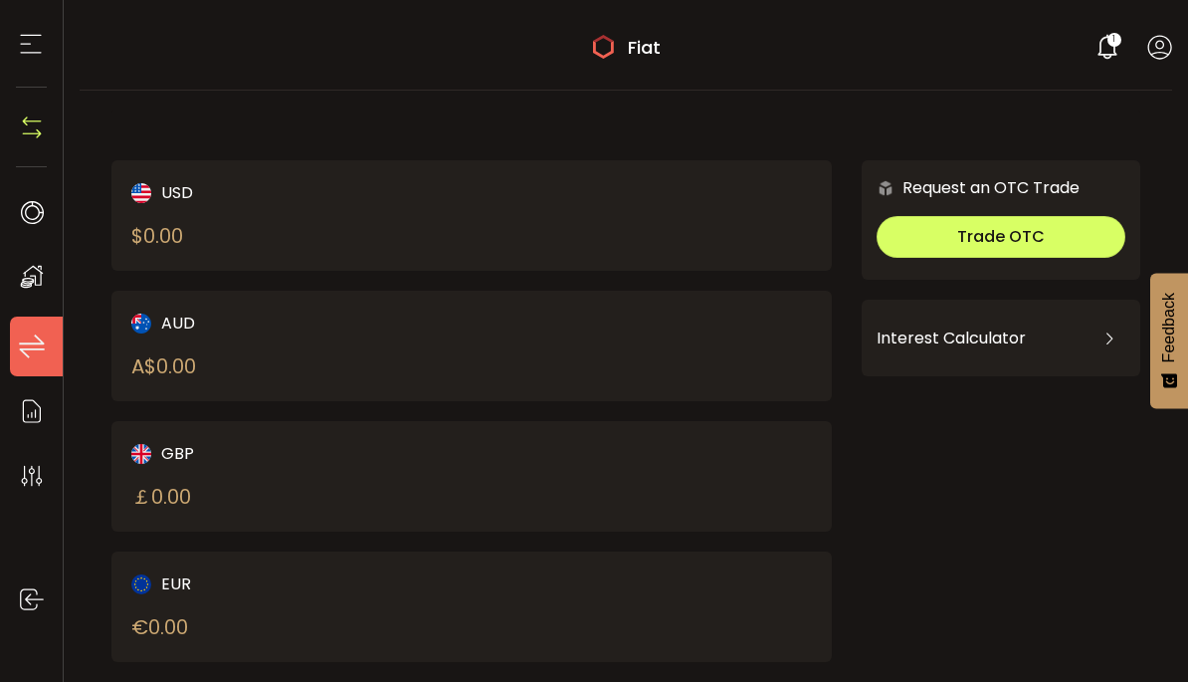
click at [25, 348] on use at bounding box center [31, 346] width 25 height 24
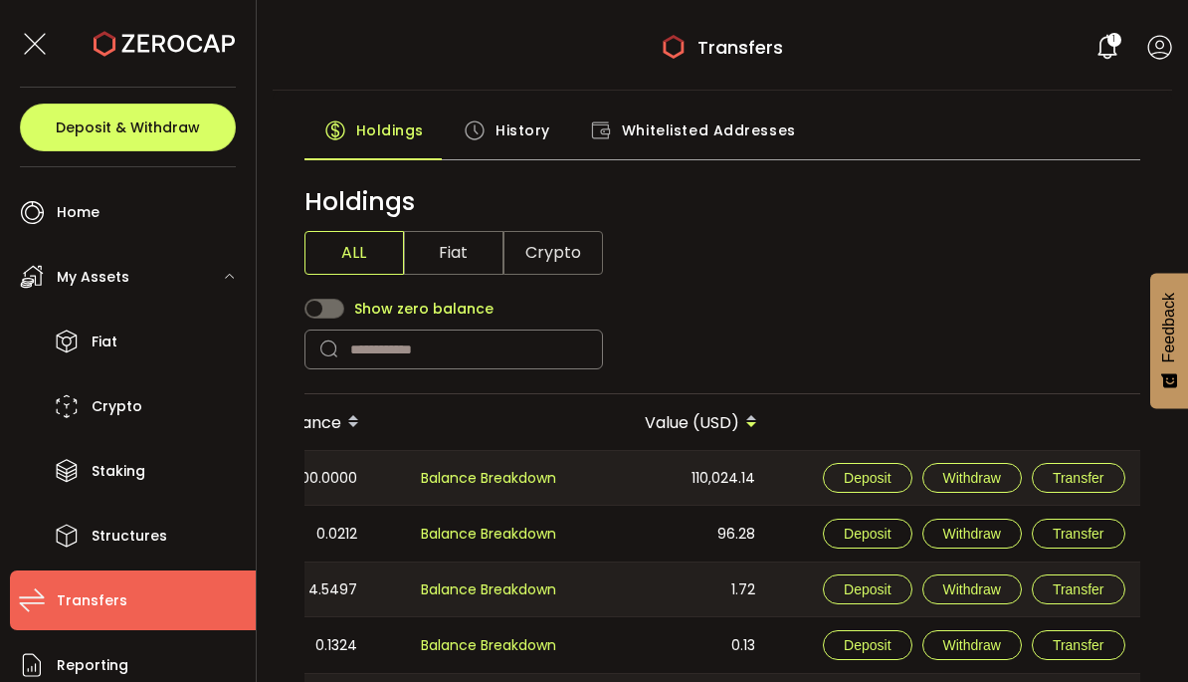
scroll to position [0, 308]
click at [973, 493] on button "Withdraw" at bounding box center [973, 478] width 100 height 30
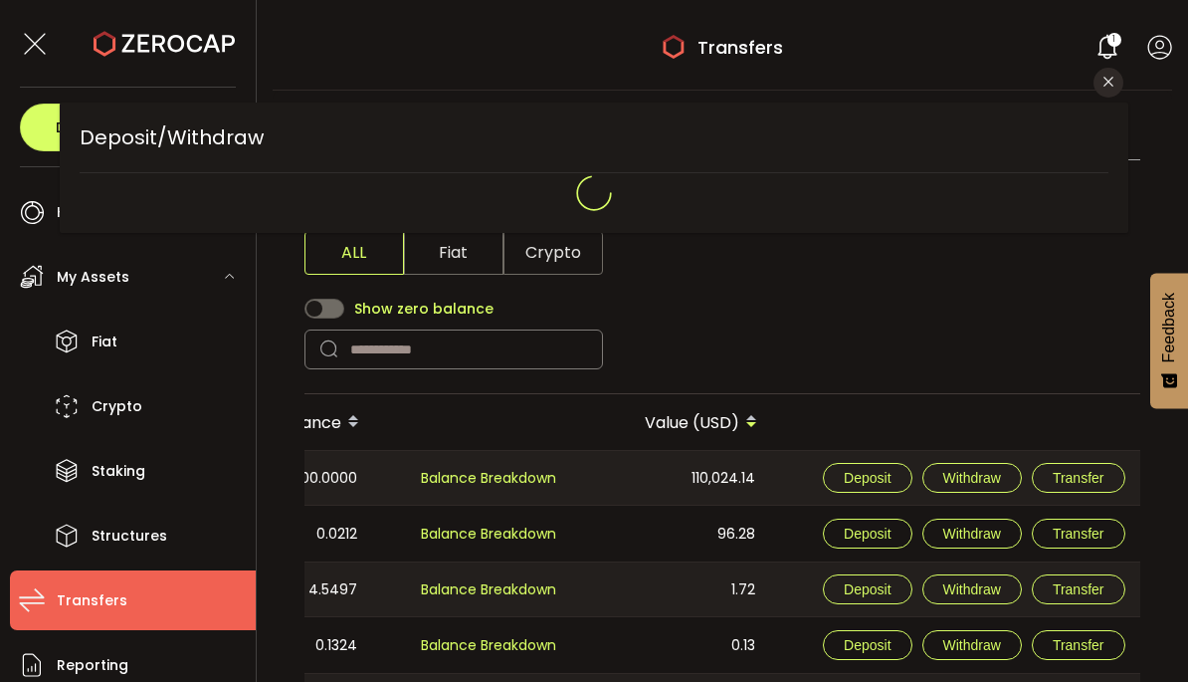
type input "**********"
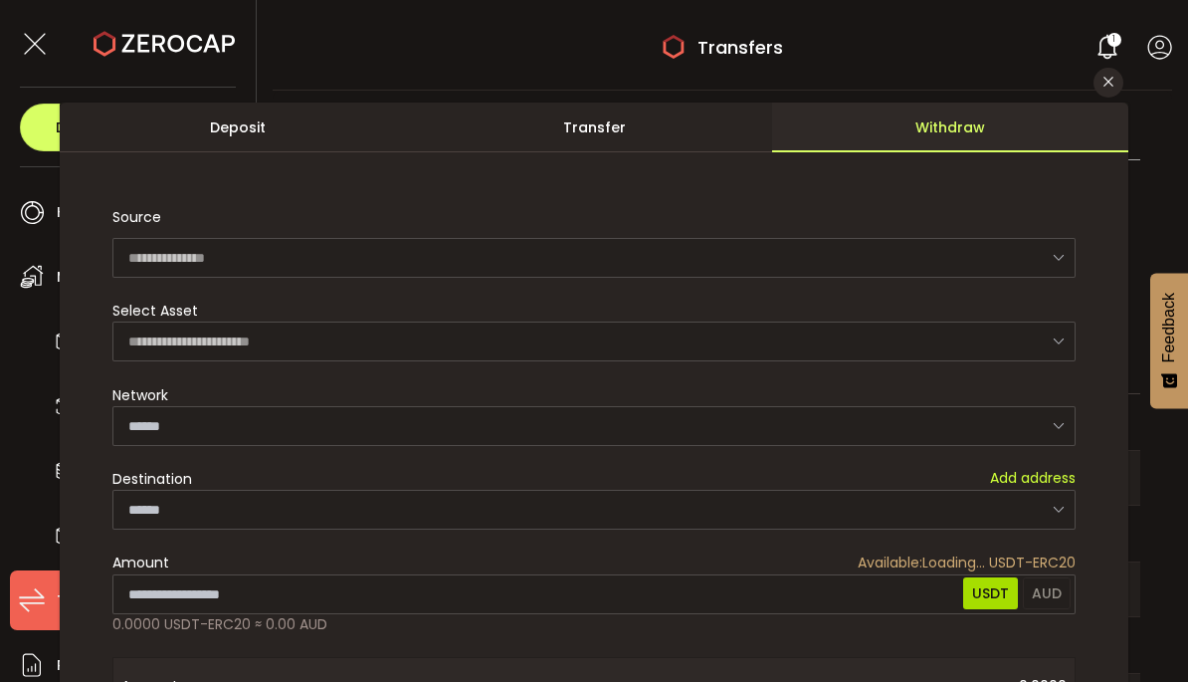
type input "********"
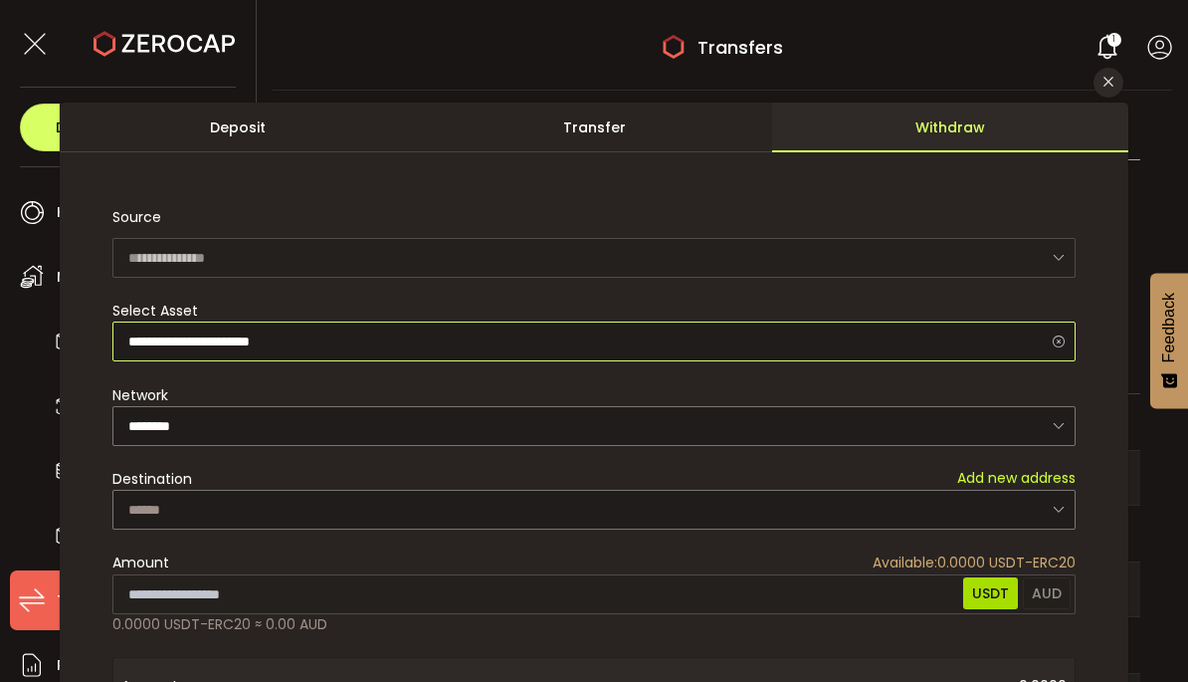
click at [149, 342] on input "**********" at bounding box center [593, 341] width 962 height 40
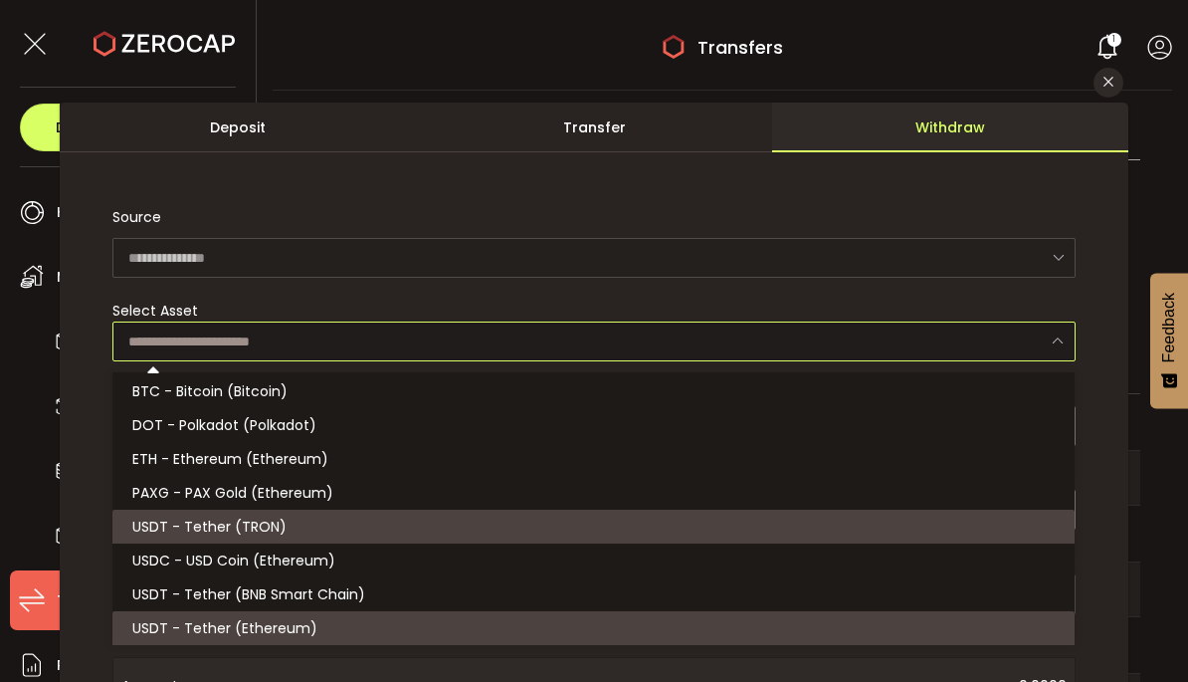
click at [166, 522] on span "USDT - Tether (TRON)" at bounding box center [209, 527] width 154 height 20
type input "**********"
type input "****"
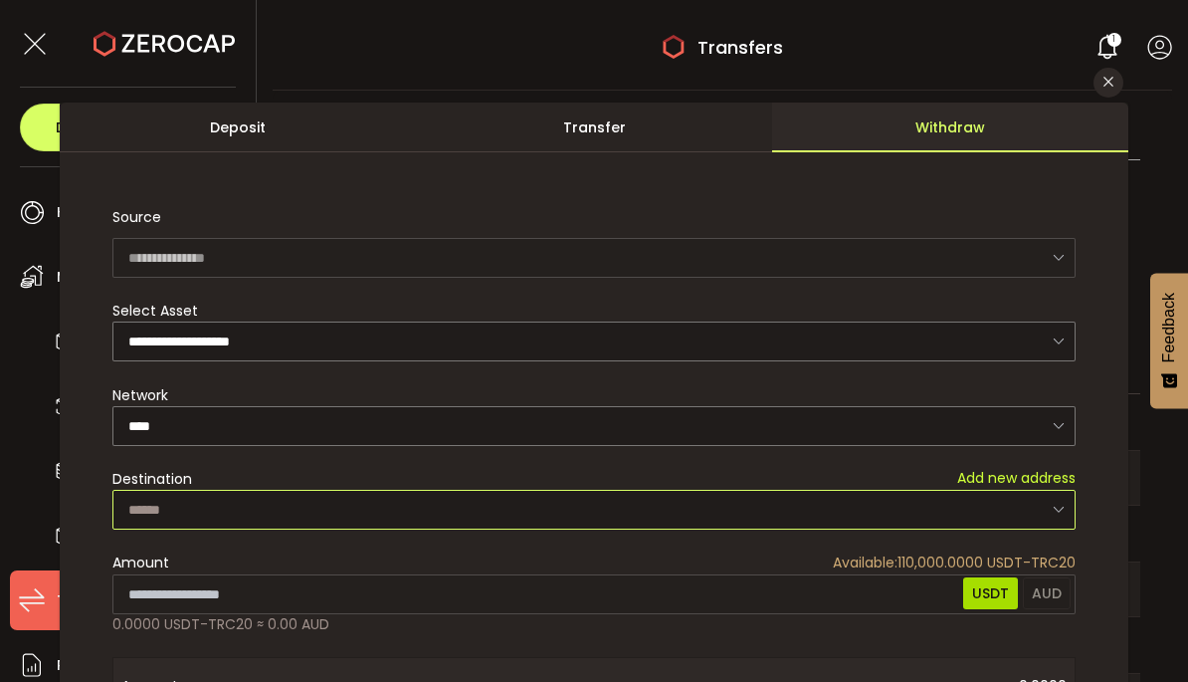
click at [991, 526] on input "dialog" at bounding box center [593, 510] width 962 height 40
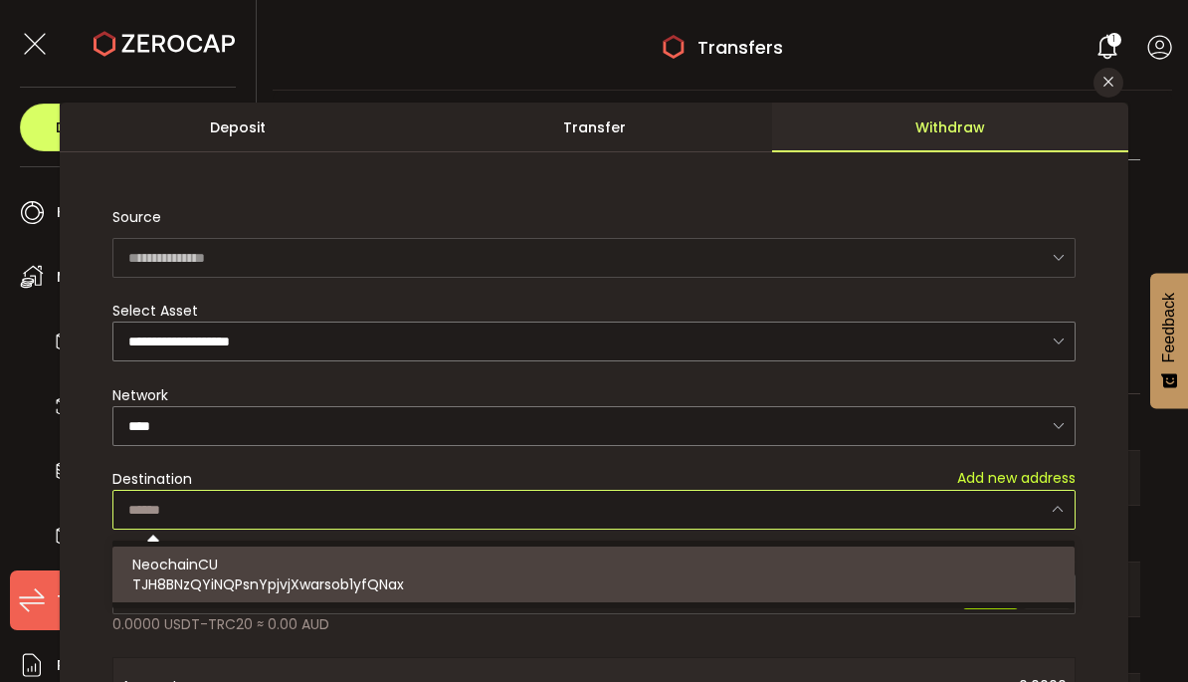
click at [205, 562] on span "NeochainCU" at bounding box center [175, 564] width 86 height 20
type input "**********"
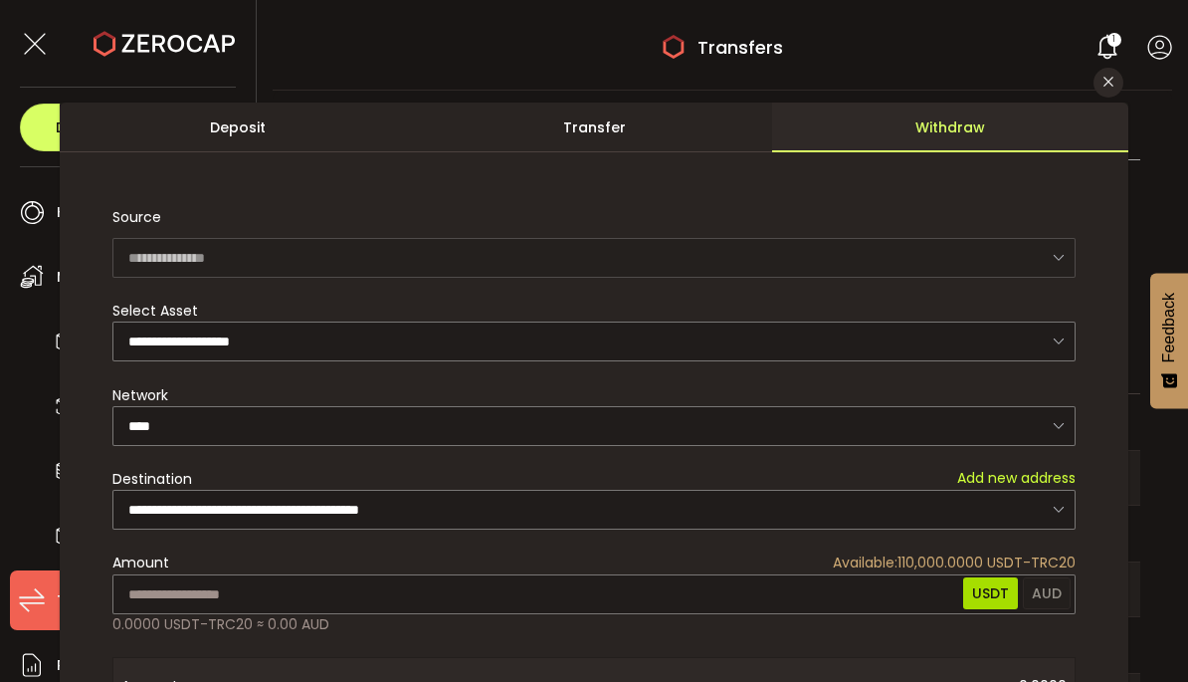
click at [931, 597] on div "**********" at bounding box center [595, 546] width 1070 height 887
type input "********"
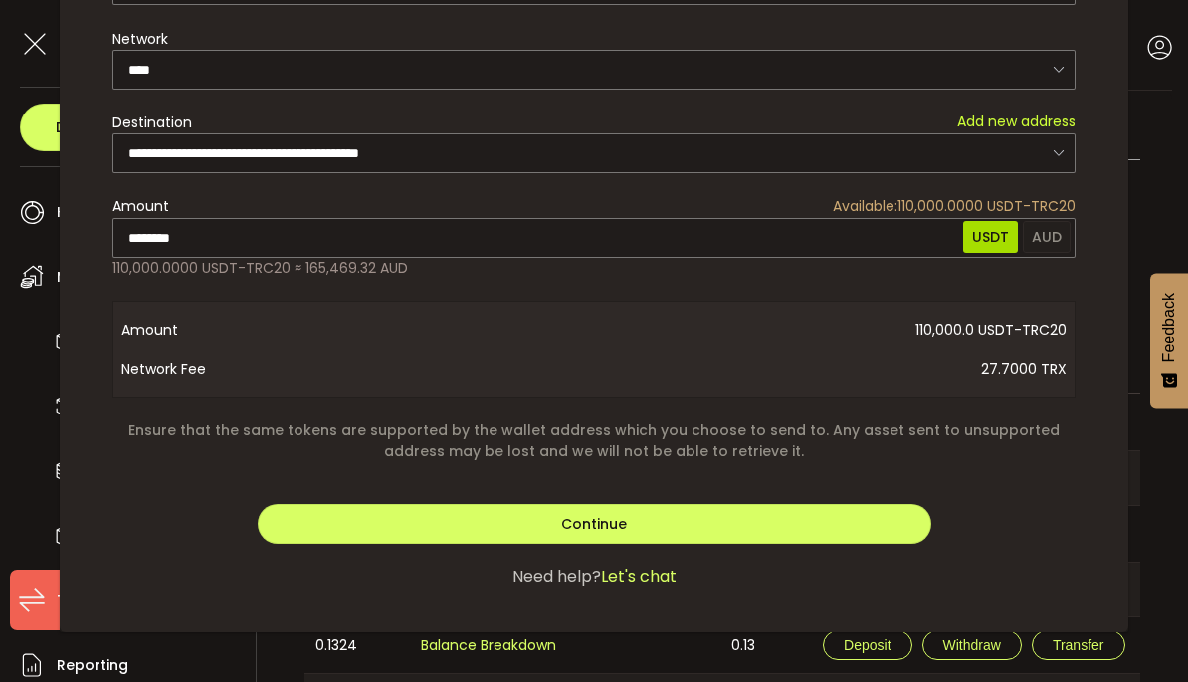
scroll to position [356, 0]
click at [812, 520] on button "Continue" at bounding box center [595, 524] width 674 height 40
click at [807, 531] on button "Verify" at bounding box center [595, 524] width 674 height 40
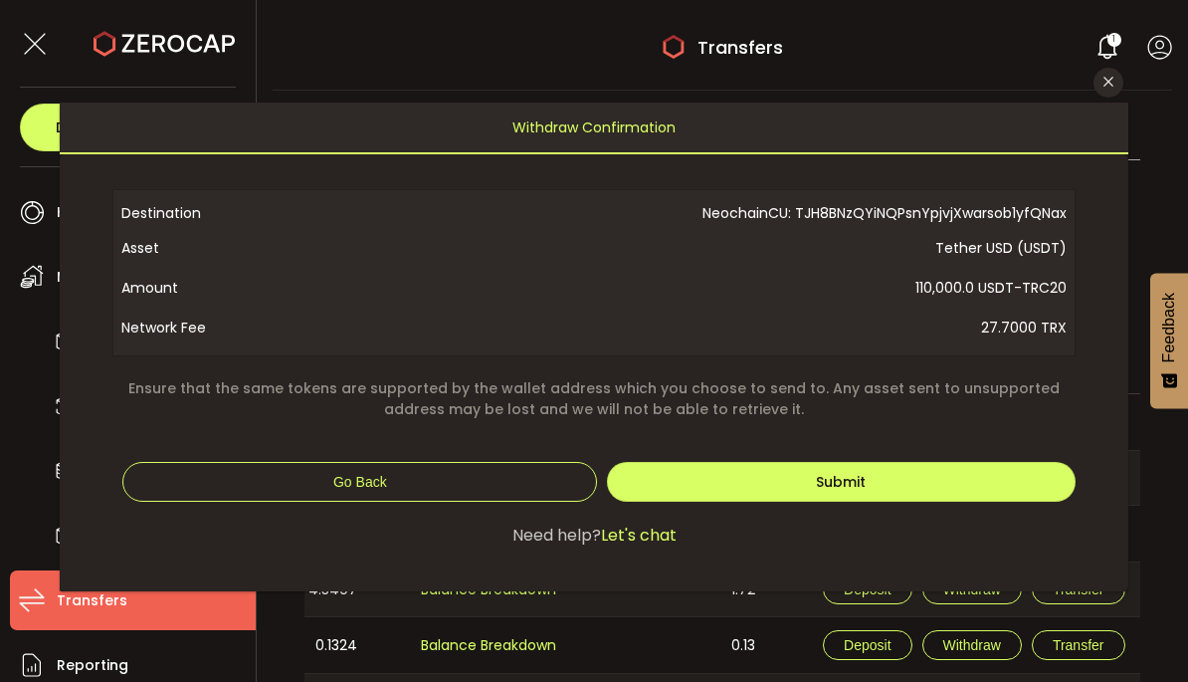
scroll to position [0, 0]
click at [914, 484] on button "Submit" at bounding box center [841, 482] width 468 height 40
